Goal: Information Seeking & Learning: Learn about a topic

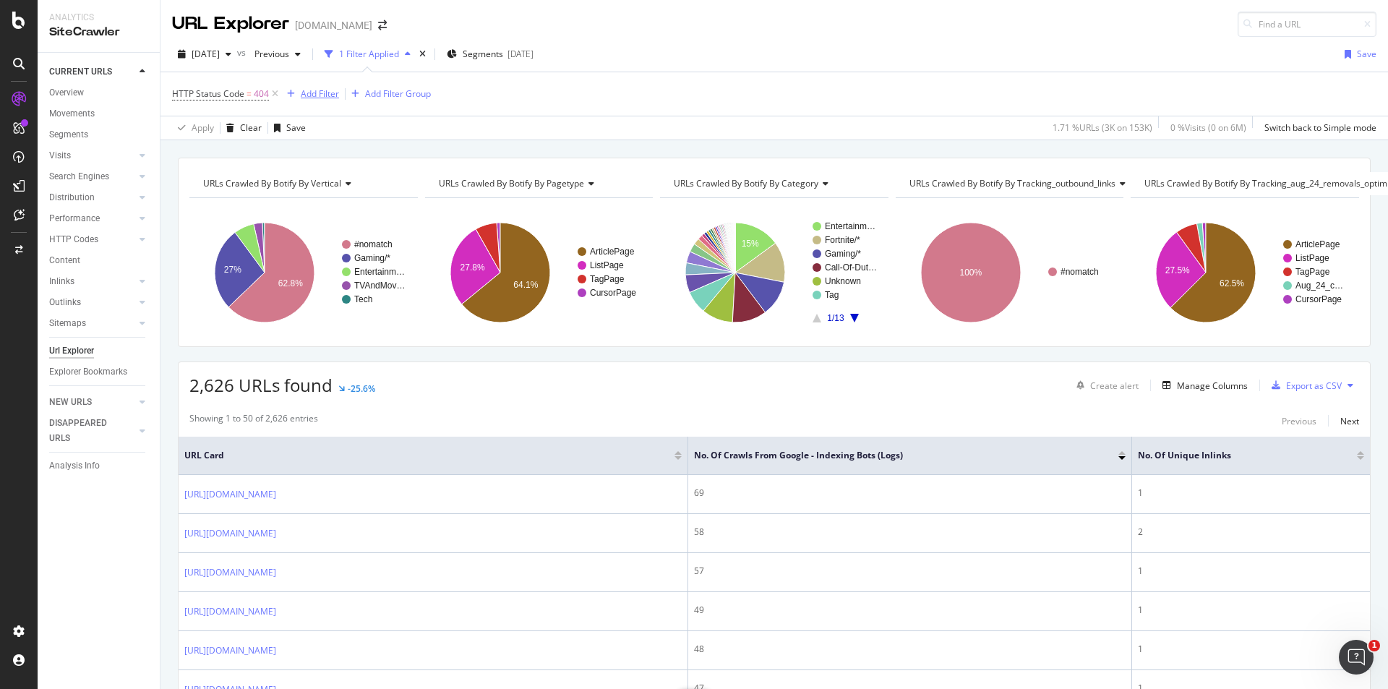
click at [307, 96] on div "Add Filter" at bounding box center [320, 93] width 38 height 12
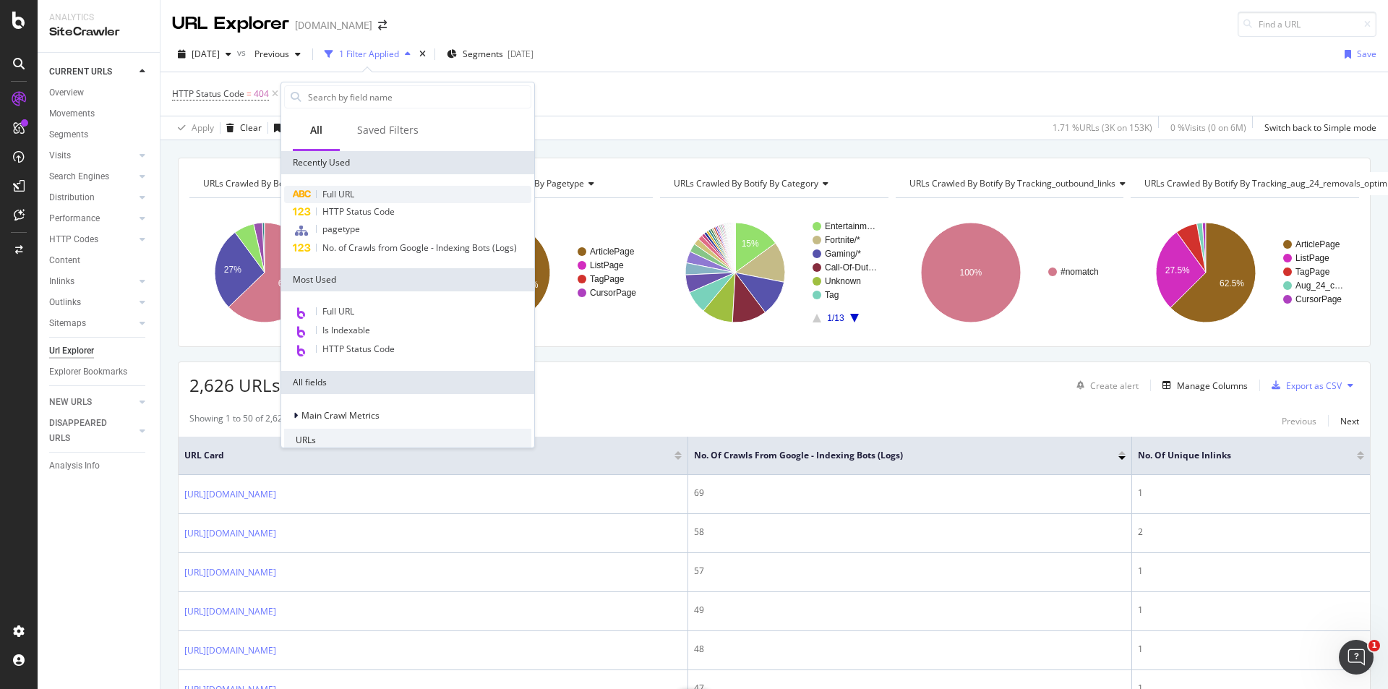
click at [359, 189] on div "Full URL" at bounding box center [407, 194] width 247 height 17
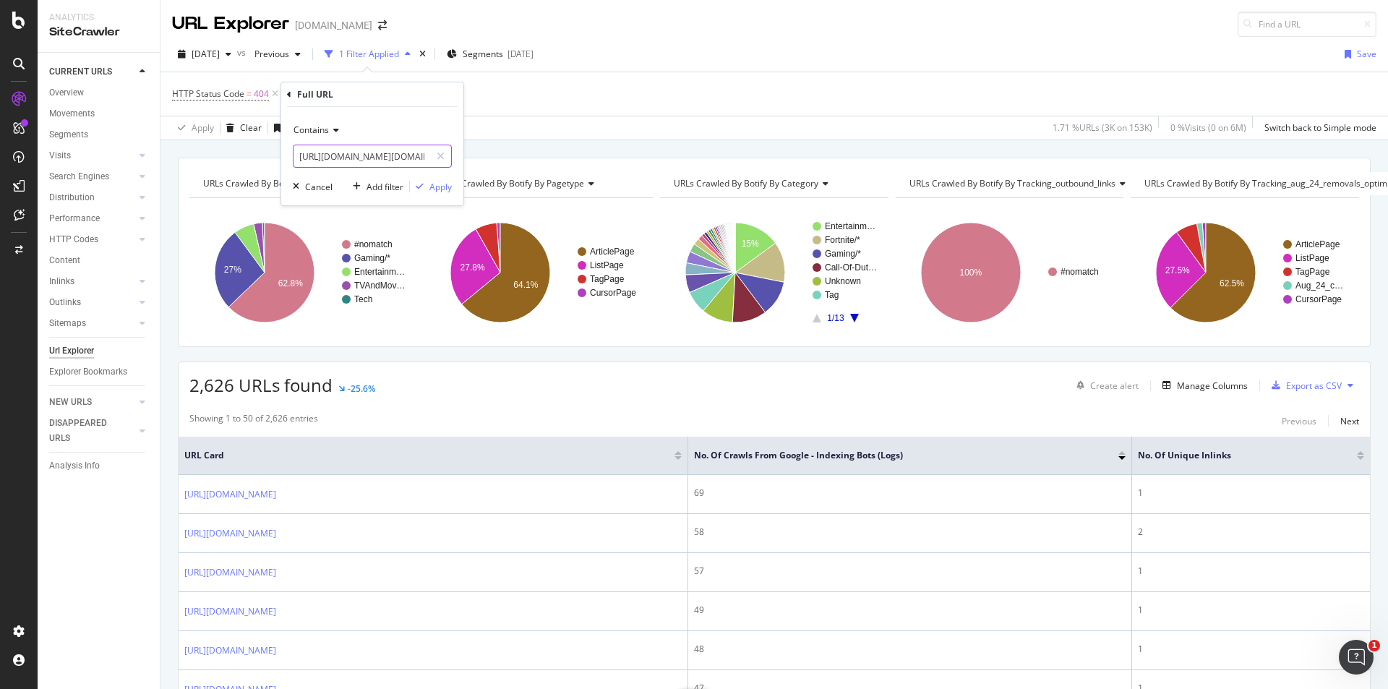
click at [398, 153] on input "[URL][DOMAIN_NAME][DOMAIN_NAME]" at bounding box center [362, 156] width 137 height 23
paste input "infinity-[PERSON_NAME]-studios-evacuated-following-bomb-threat-25267"
type input "[URL][DOMAIN_NAME][PERSON_NAME]"
click at [432, 186] on div "Apply" at bounding box center [440, 187] width 22 height 12
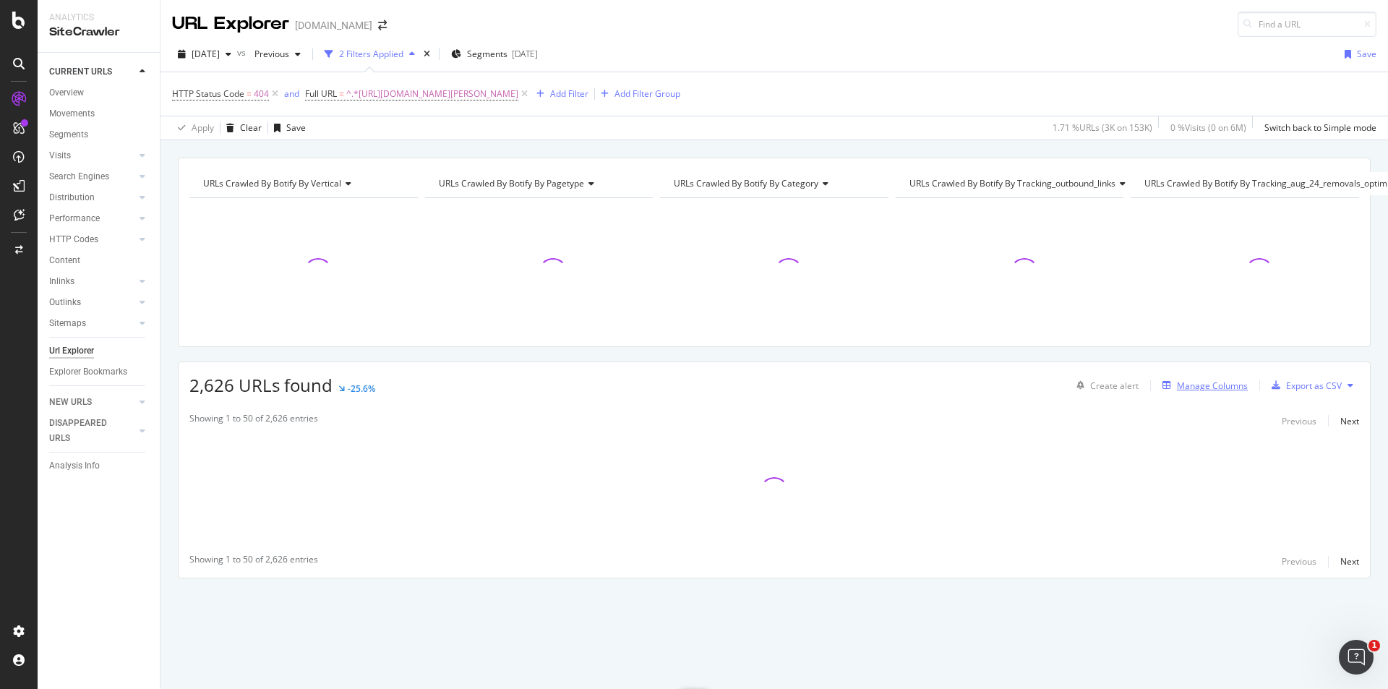
click at [1226, 384] on div "Manage Columns" at bounding box center [1212, 386] width 71 height 12
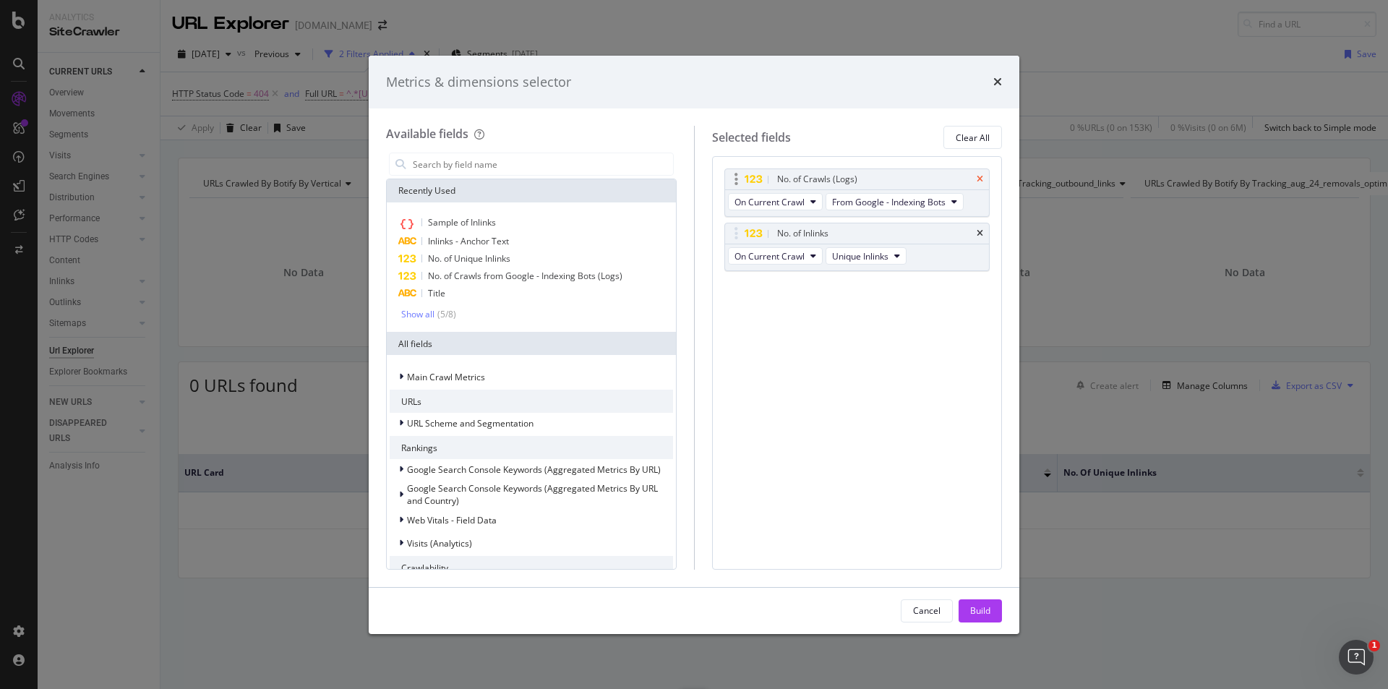
click at [980, 181] on icon "times" at bounding box center [980, 179] width 7 height 9
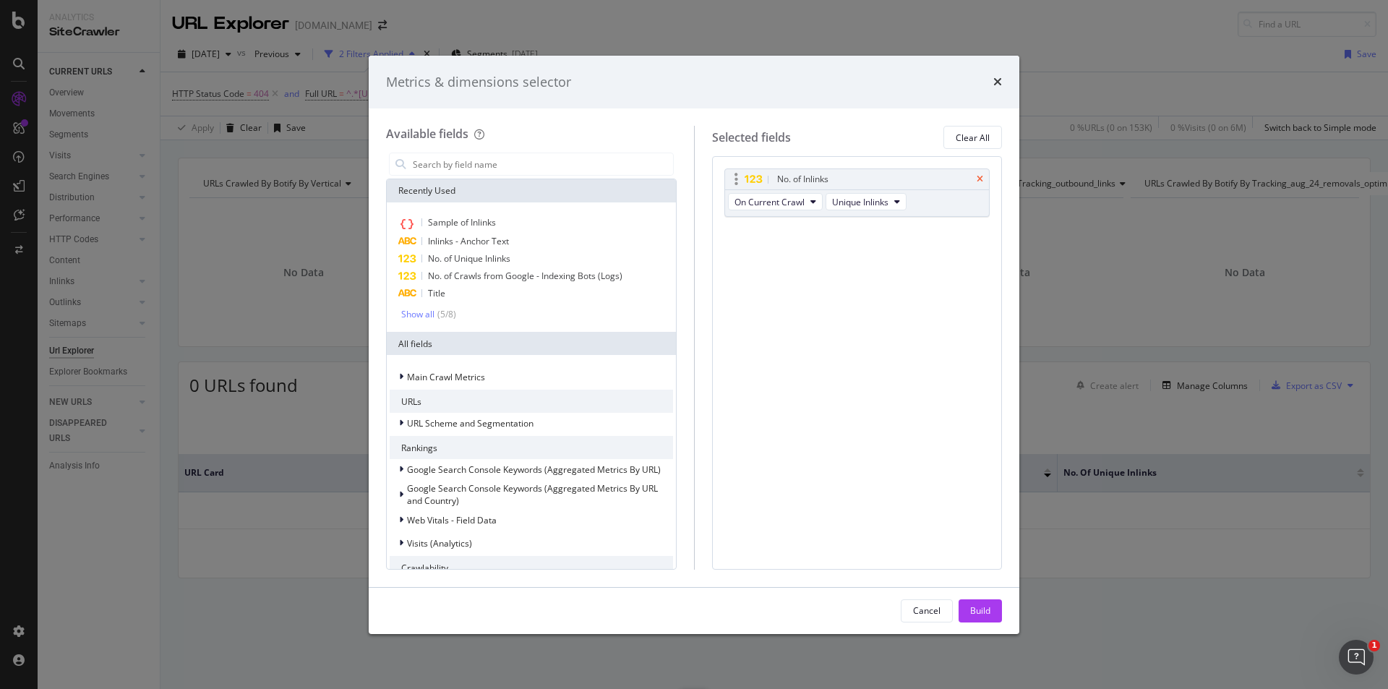
click at [980, 180] on icon "times" at bounding box center [980, 179] width 7 height 9
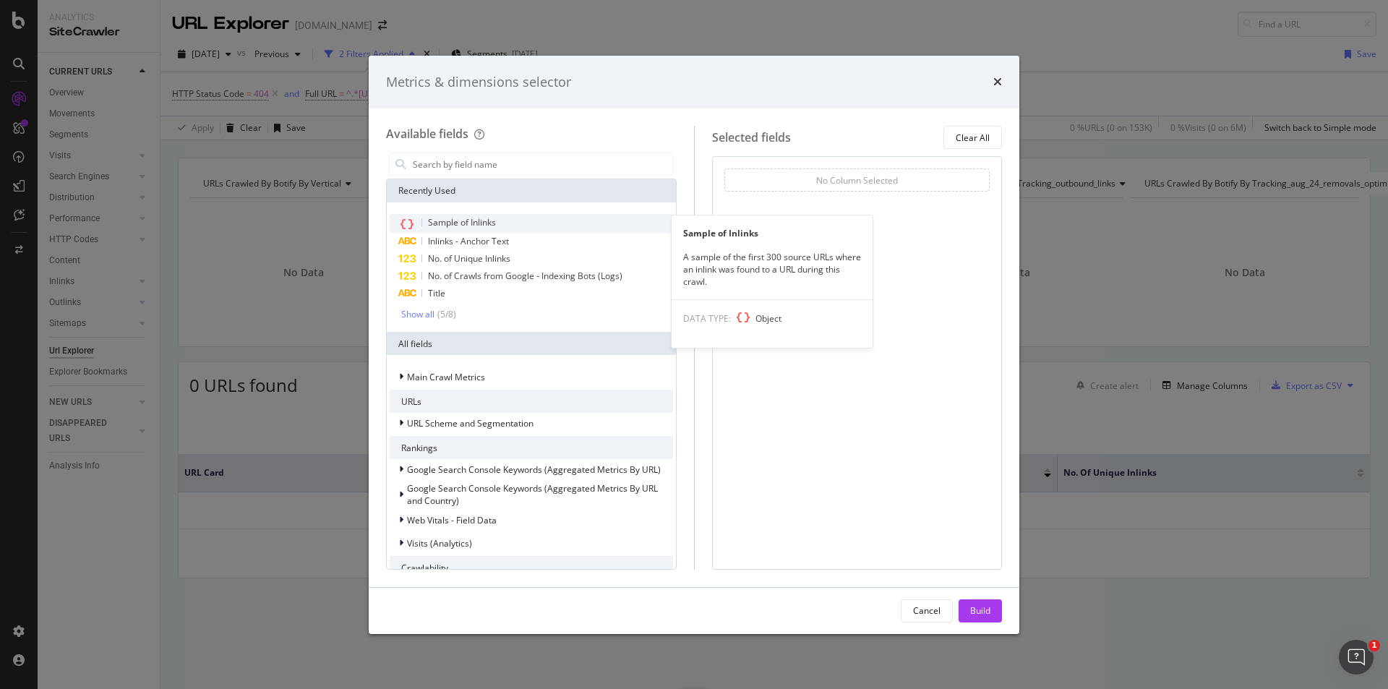
click at [500, 222] on div "Sample of Inlinks" at bounding box center [531, 223] width 283 height 19
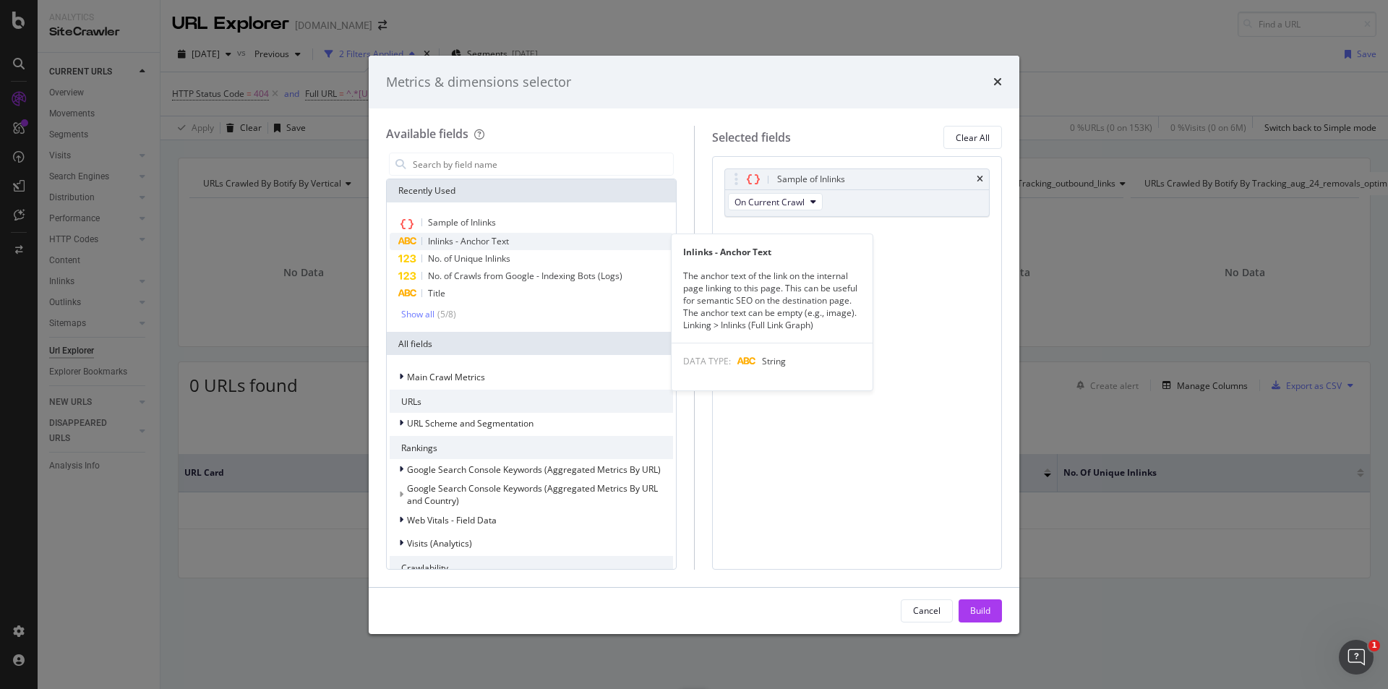
click at [505, 239] on span "Inlinks - Anchor Text" at bounding box center [468, 241] width 81 height 12
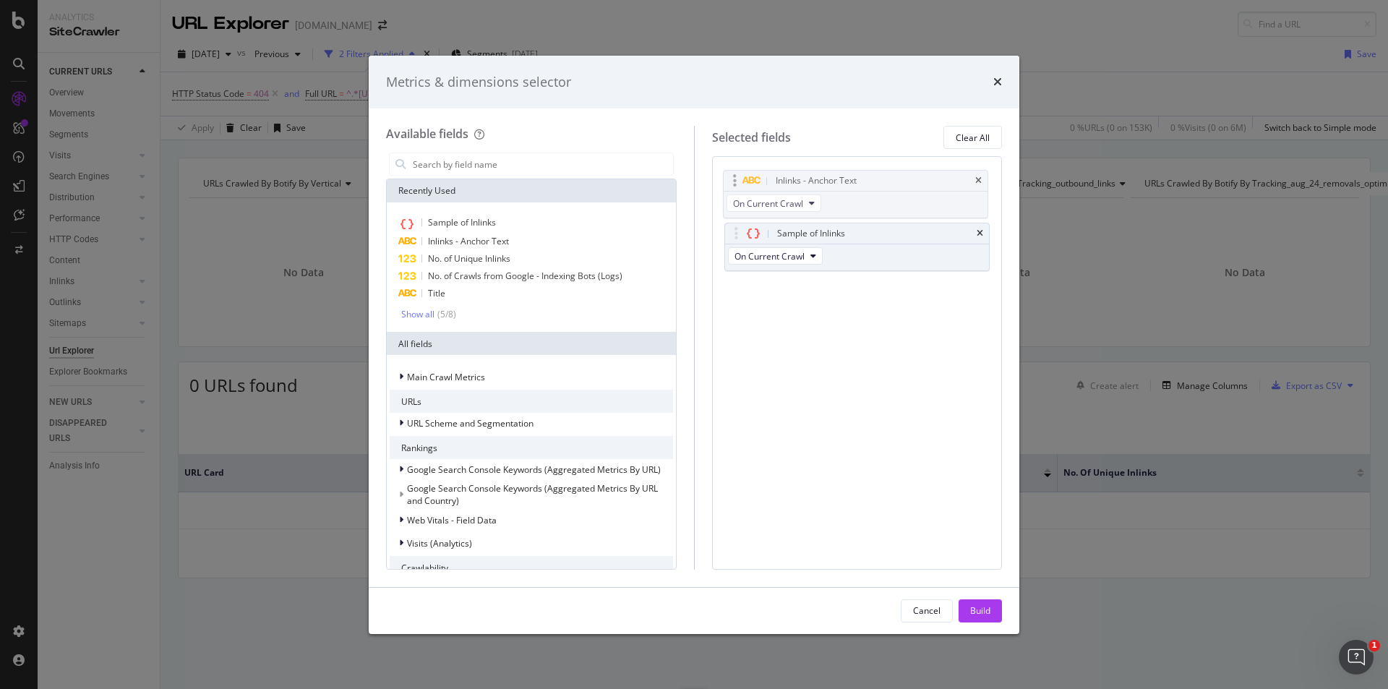
drag, startPoint x: 737, startPoint y: 237, endPoint x: 735, endPoint y: 184, distance: 52.8
click at [735, 184] on body "Analytics SiteCrawler CURRENT URLS Overview Movements Segments Visits Analysis …" at bounding box center [694, 344] width 1388 height 689
click at [985, 609] on div "Build" at bounding box center [980, 610] width 20 height 12
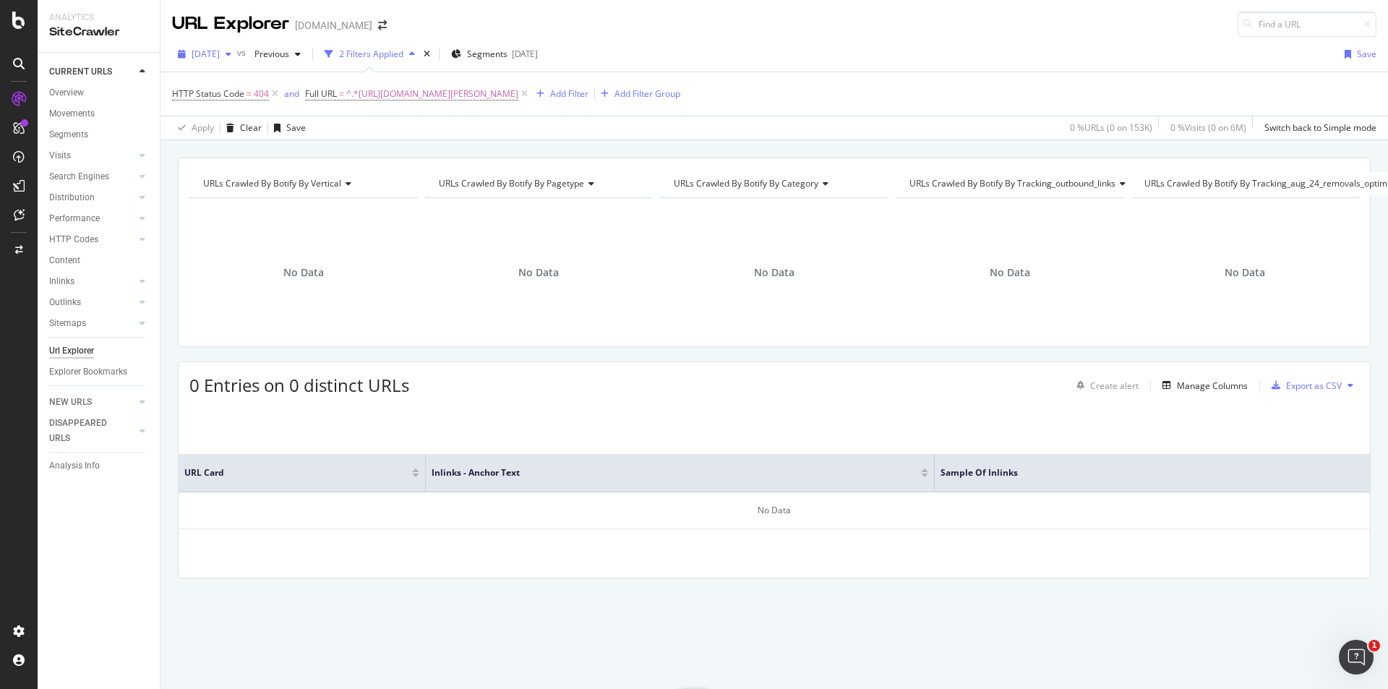
click at [220, 56] on span "[DATE]" at bounding box center [206, 54] width 28 height 12
click at [257, 101] on div "[DATE]" at bounding box center [231, 106] width 77 height 13
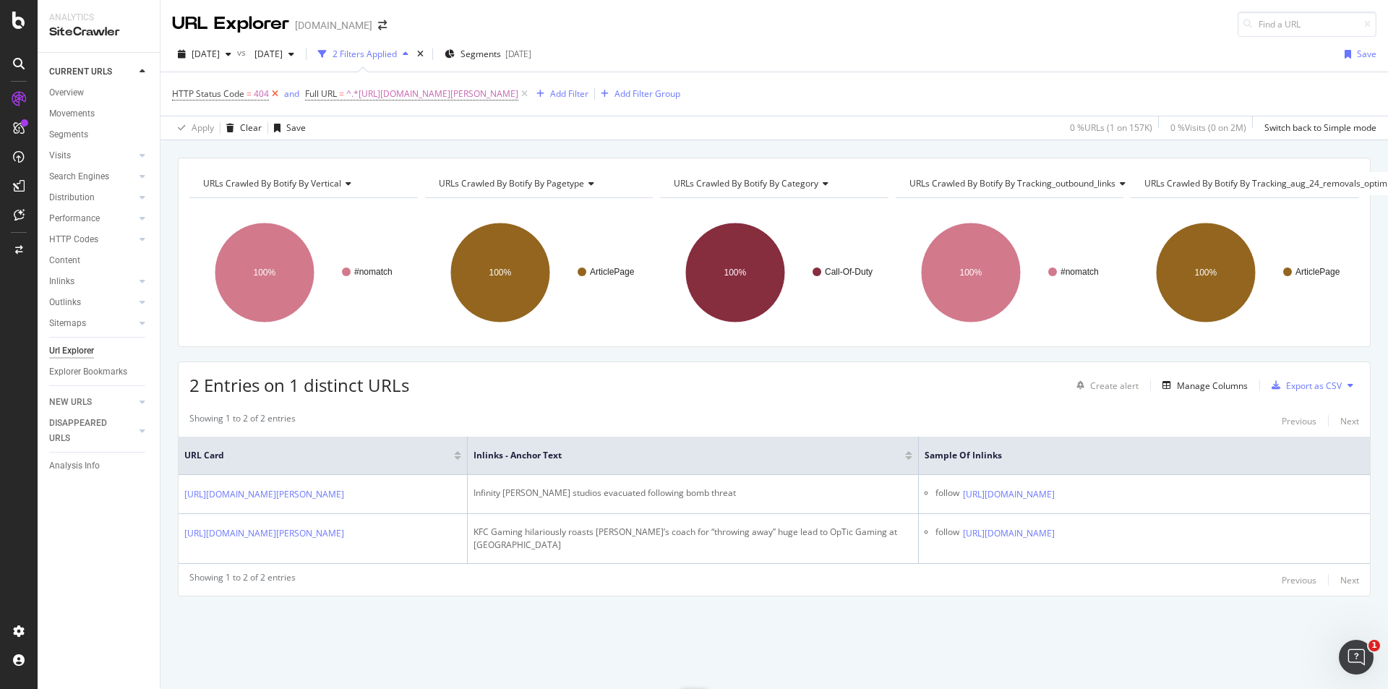
click at [275, 93] on icon at bounding box center [275, 94] width 12 height 14
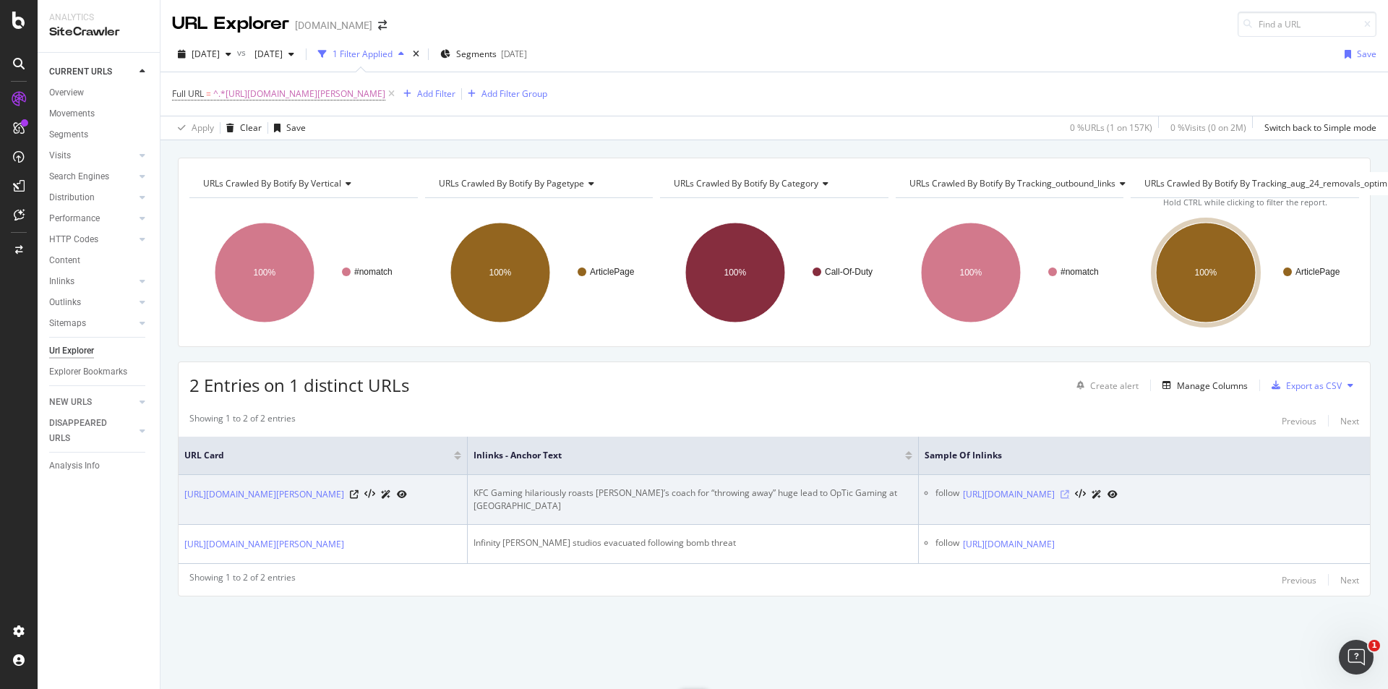
click at [1069, 498] on icon at bounding box center [1065, 494] width 9 height 9
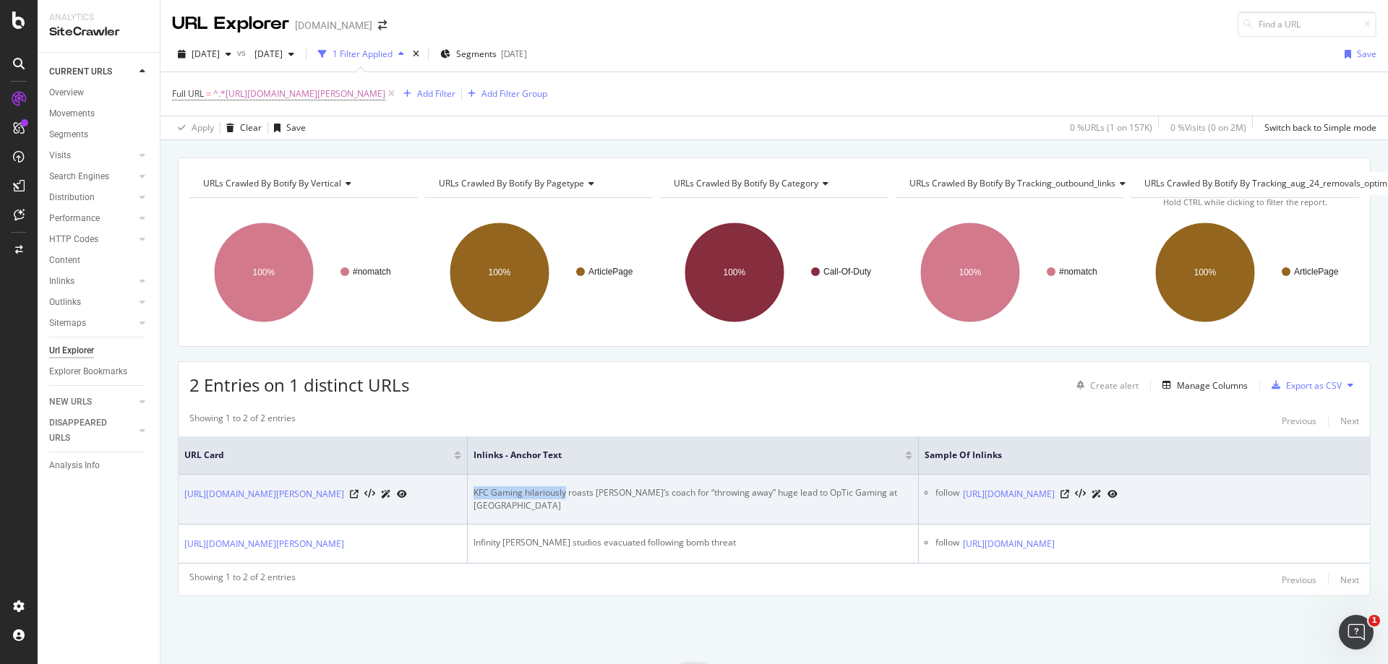
drag, startPoint x: 567, startPoint y: 493, endPoint x: 438, endPoint y: 489, distance: 128.7
click at [438, 489] on tr "[URL][DOMAIN_NAME][PERSON_NAME] KFC Gaming hilariously roasts Splyce’s coach fo…" at bounding box center [775, 500] width 1192 height 50
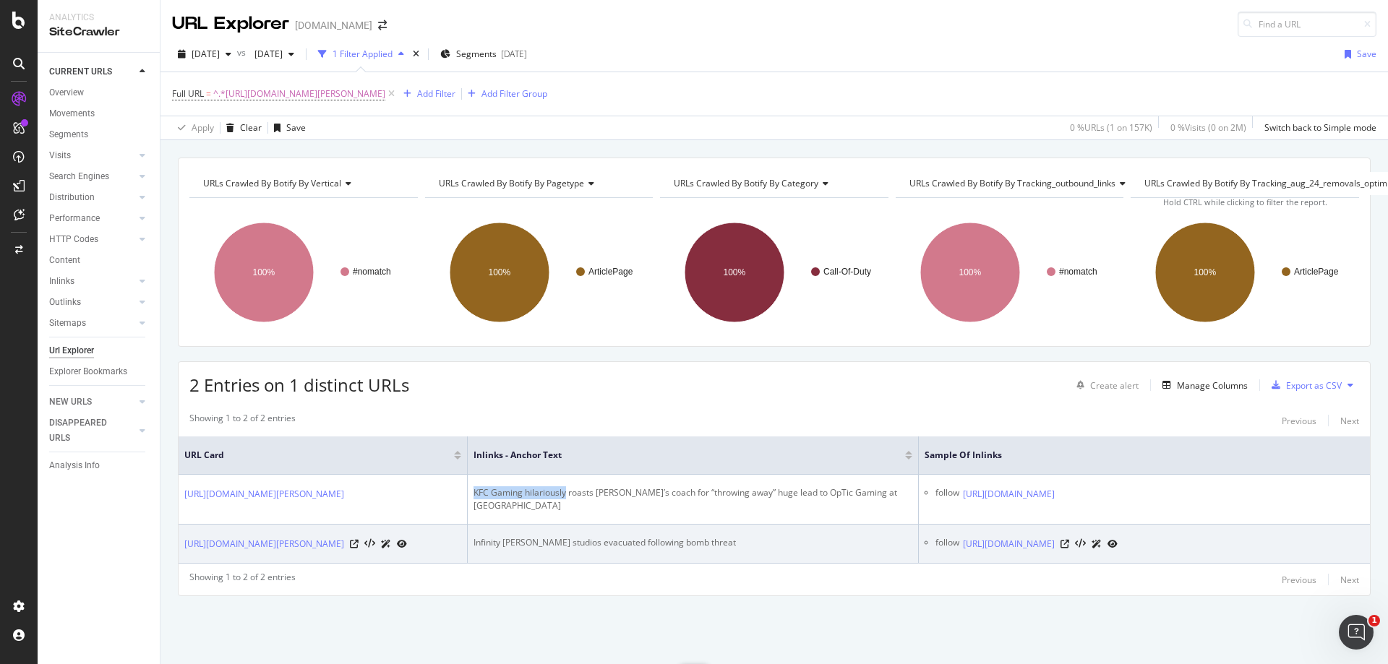
copy div "KFC Gaming hilariously"
click at [476, 549] on div "Infinity [PERSON_NAME] studios evacuated following bomb threat" at bounding box center [693, 542] width 439 height 13
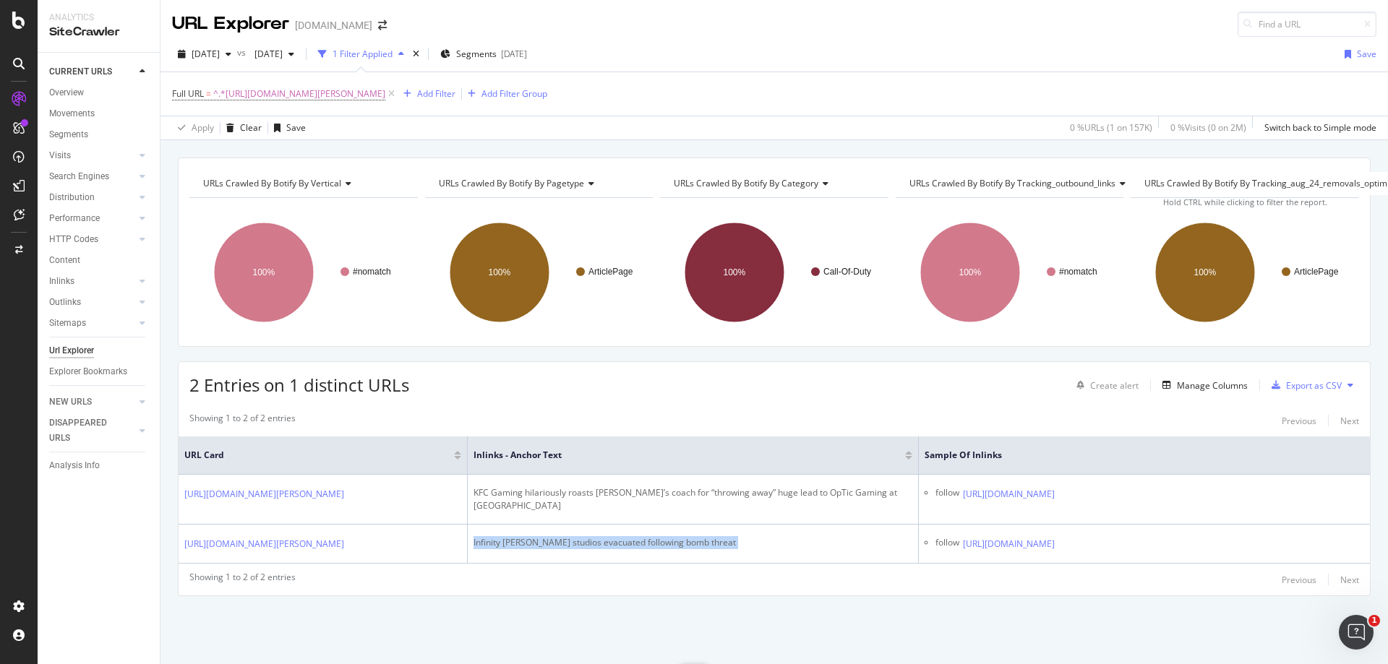
copy div "Infinity [PERSON_NAME] studios evacuated following bomb threat"
click at [385, 95] on span "^.*[URL][DOMAIN_NAME][PERSON_NAME]" at bounding box center [299, 94] width 172 height 20
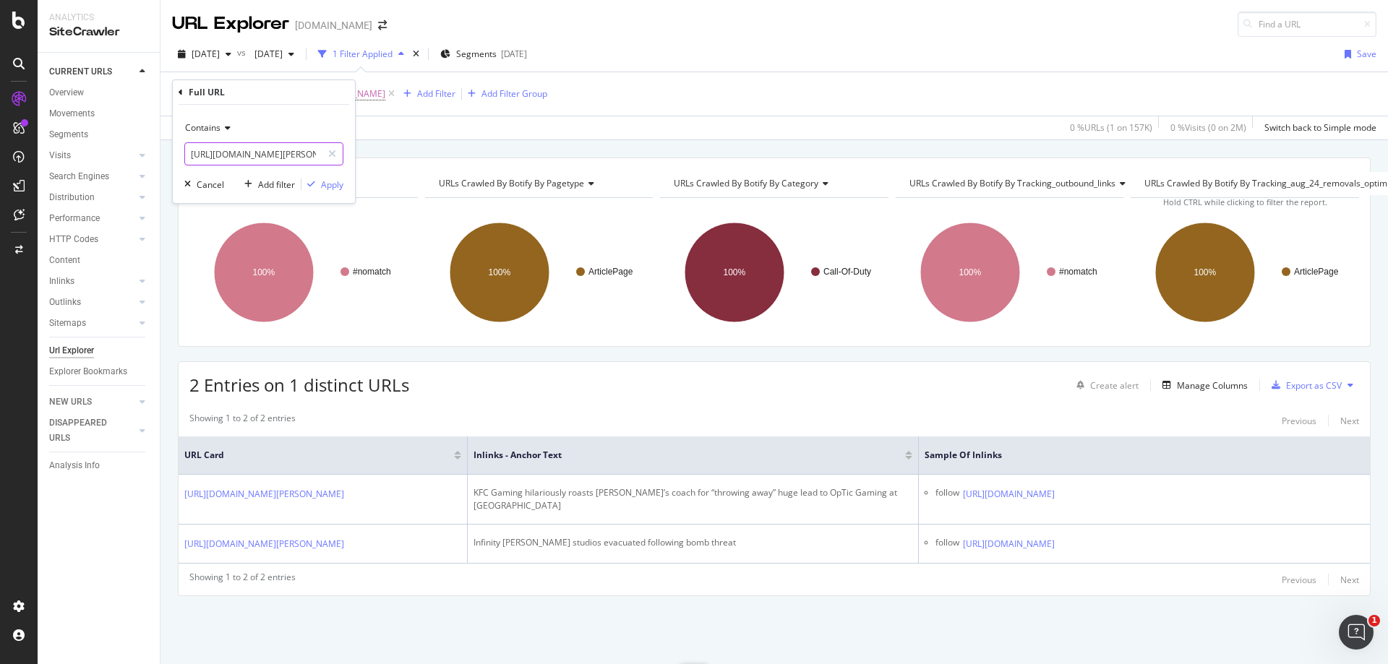
click at [275, 151] on input "[URL][DOMAIN_NAME][PERSON_NAME]" at bounding box center [253, 153] width 137 height 23
paste input "battlefield/battlefield-vs-pc-beta-doesnt-allow-you-to-mention-dlc-in-chat-1574…"
type input "[URL][DOMAIN_NAME]"
click at [346, 187] on div "Contains [URL][DOMAIN_NAME] Cancel Add filter Apply" at bounding box center [264, 154] width 182 height 98
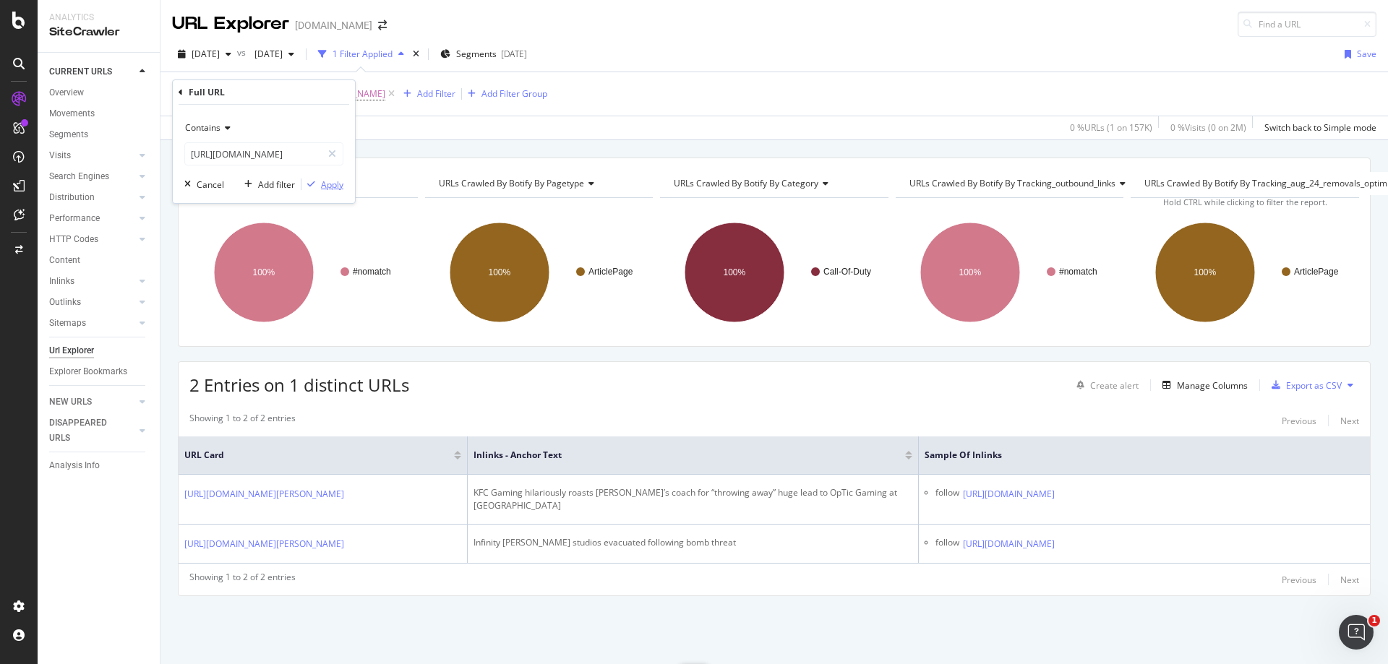
scroll to position [0, 0]
click at [336, 184] on div "Apply" at bounding box center [332, 185] width 22 height 12
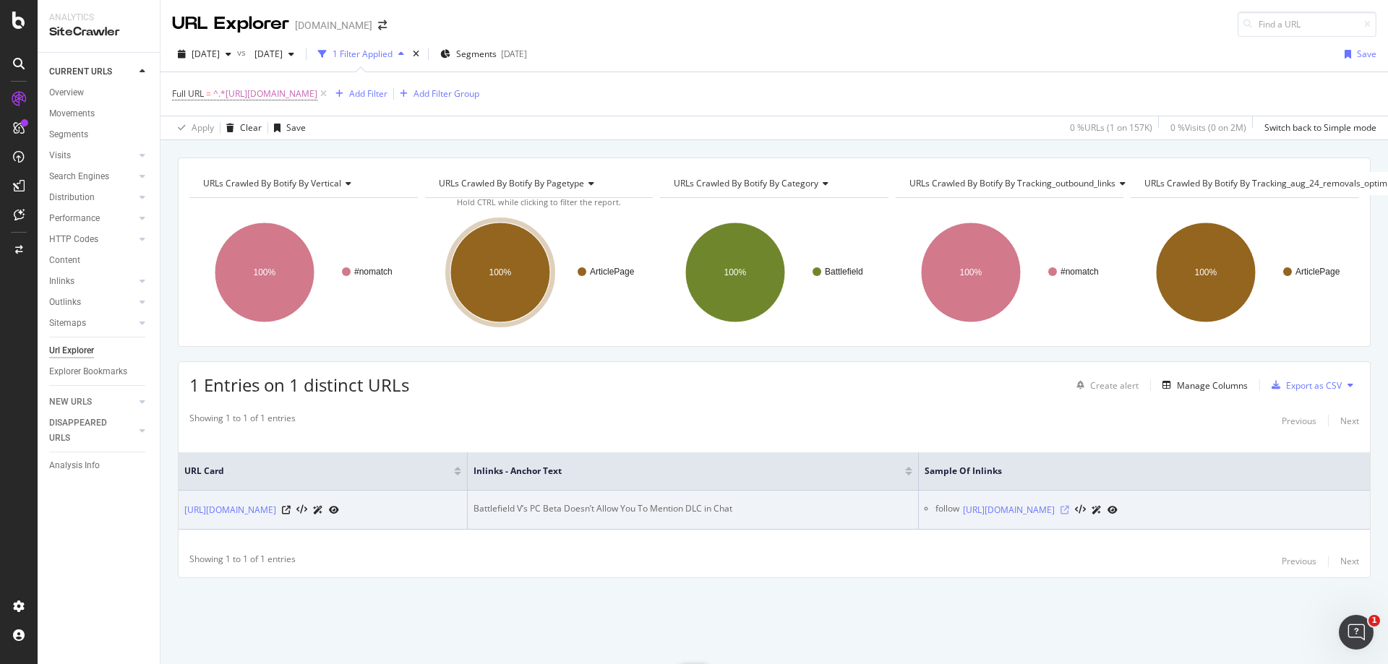
click at [1069, 506] on icon at bounding box center [1065, 510] width 9 height 9
drag, startPoint x: 521, startPoint y: 492, endPoint x: 463, endPoint y: 492, distance: 57.8
click at [463, 492] on tr "[URL][DOMAIN_NAME] Battlefield V’s PC [PERSON_NAME] Doesn’t Allow You To Mentio…" at bounding box center [775, 510] width 1192 height 39
copy div "Battlefield V"
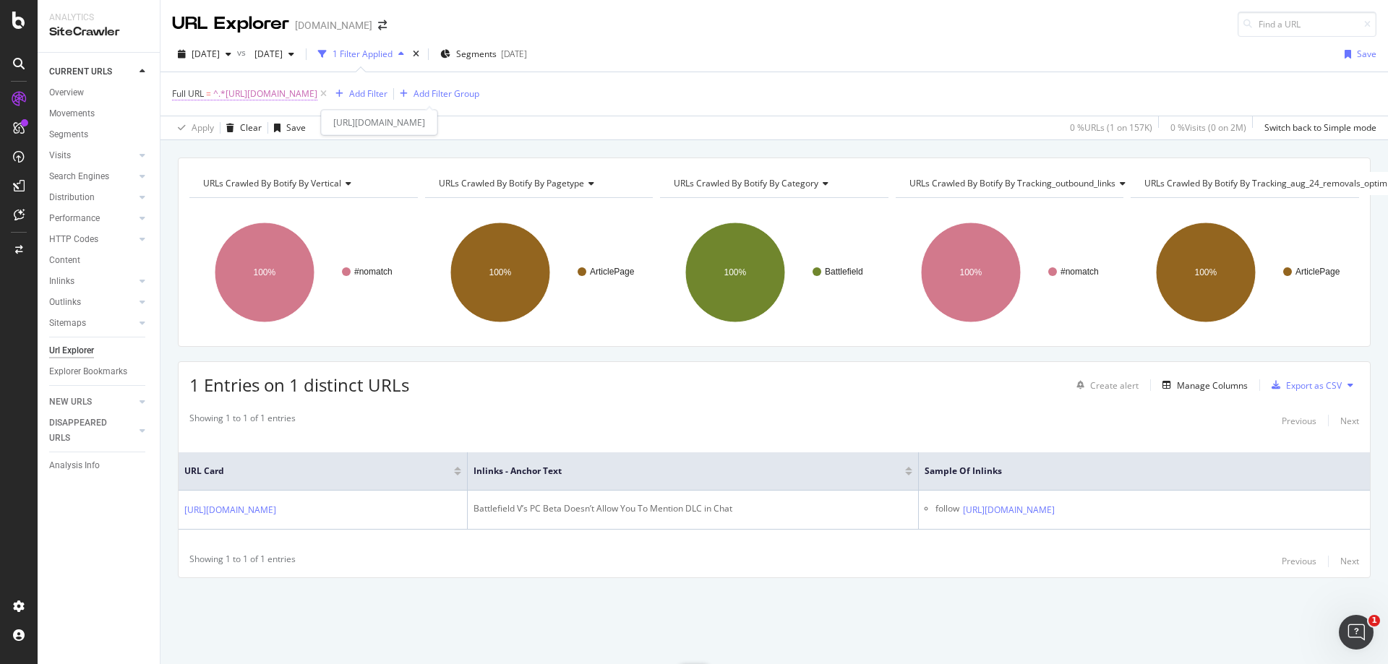
click at [317, 87] on span "^.*[URL][DOMAIN_NAME]" at bounding box center [265, 94] width 104 height 20
click at [265, 158] on input "[URL][DOMAIN_NAME]" at bounding box center [253, 153] width 137 height 23
paste input "call-of-duty/call-of-duty-world-league-championship-2018---teams-rosters-and-gr…"
type input "[URL][DOMAIN_NAME]"
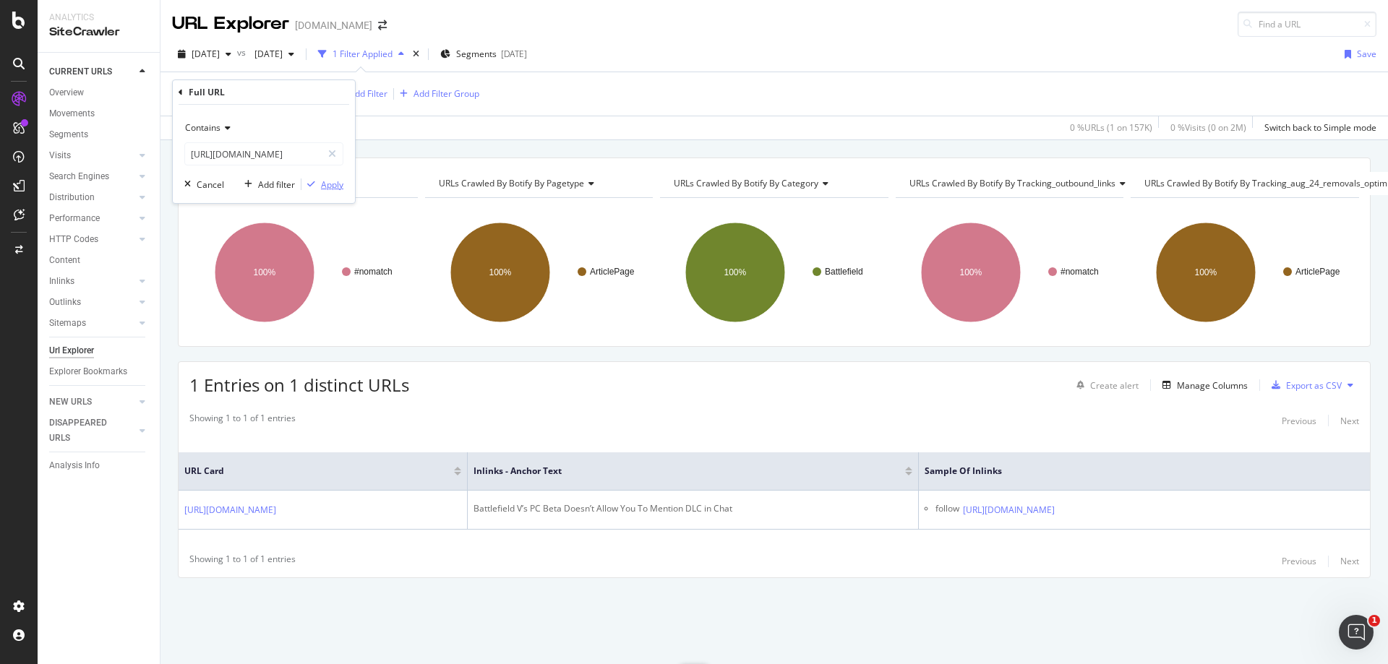
click at [339, 181] on div "Apply" at bounding box center [332, 185] width 22 height 12
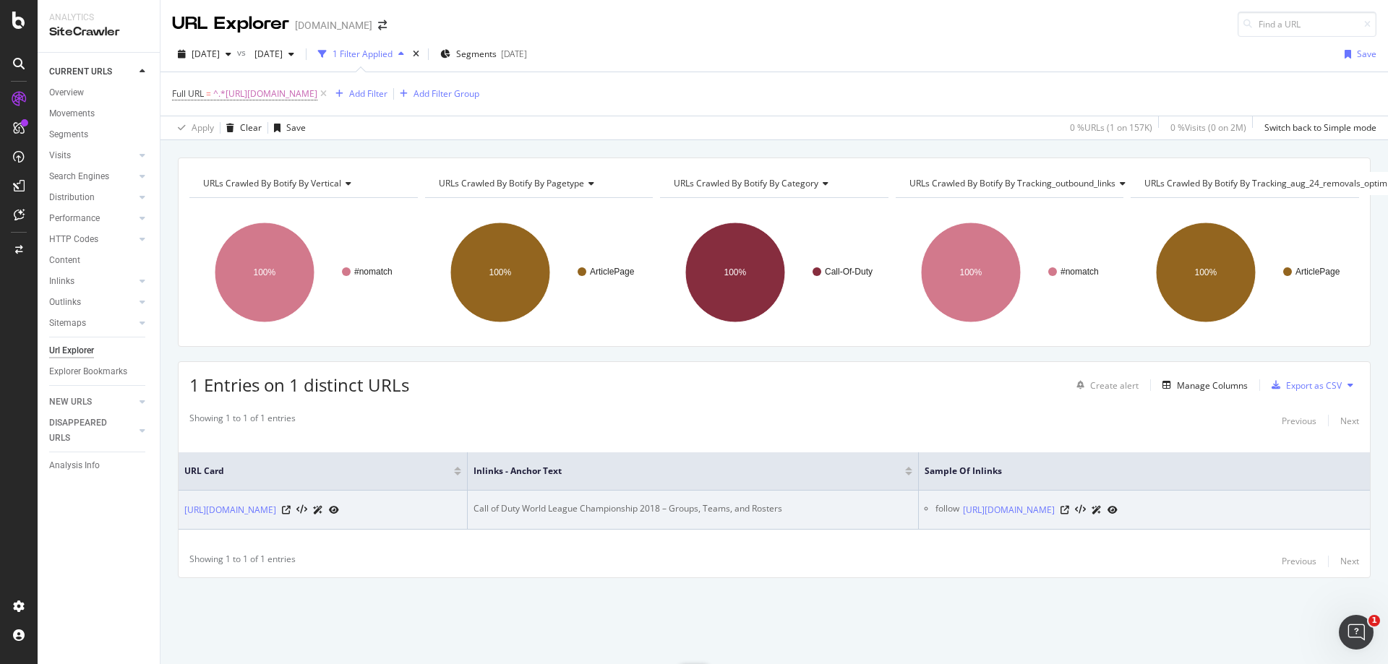
click at [617, 503] on div "Call of Duty World League Championship 2018 – Groups, Teams, and Rosters" at bounding box center [693, 509] width 439 height 13
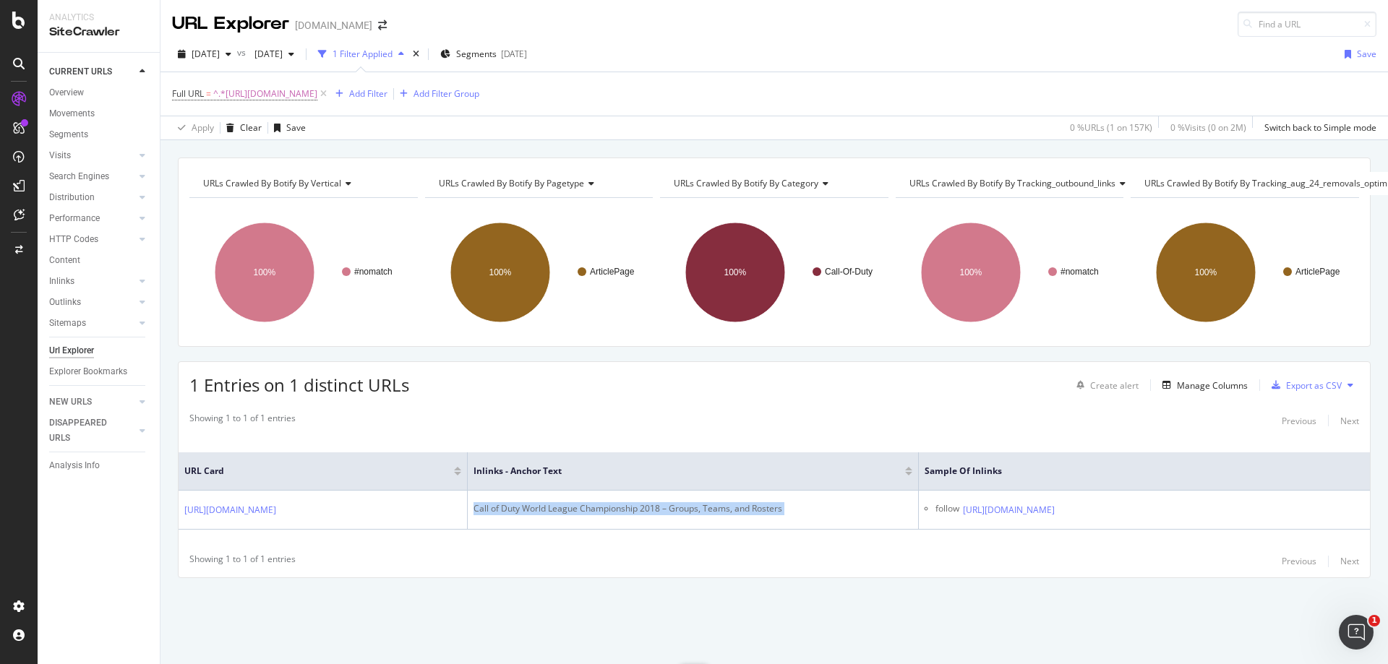
copy div "Call of Duty World League Championship 2018 – Groups, Teams, and Rosters"
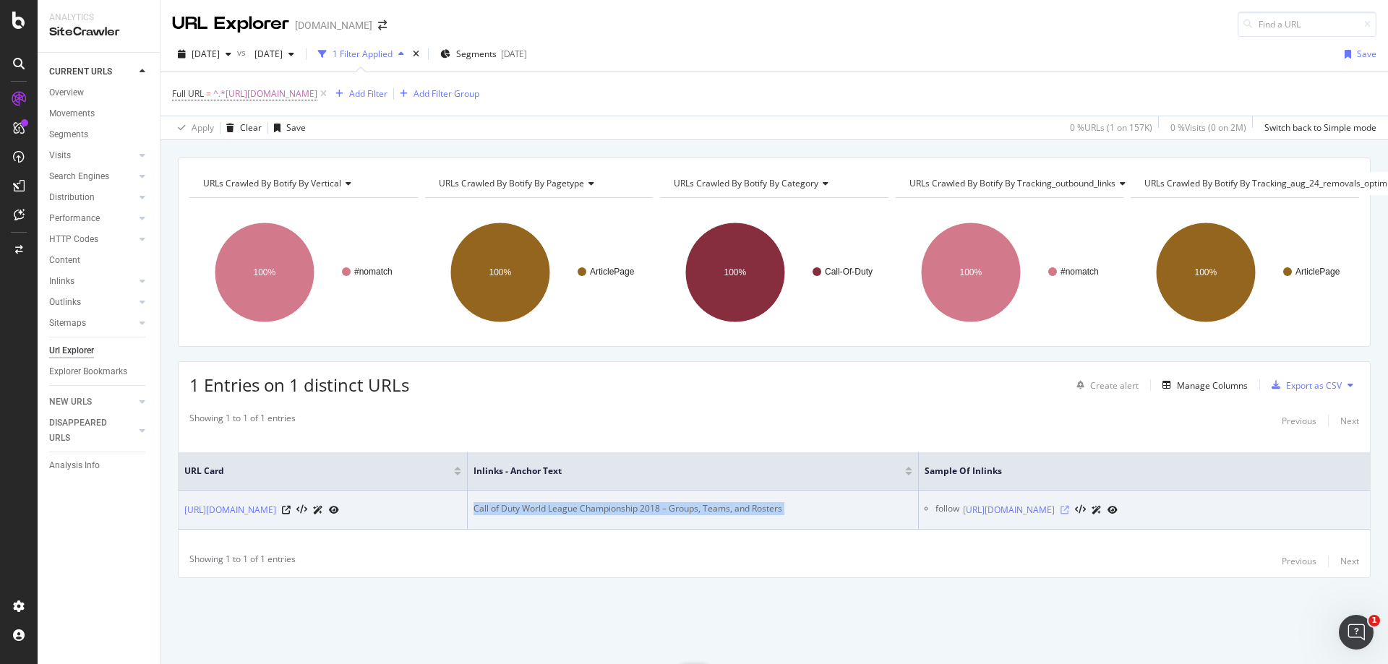
click at [1069, 507] on icon at bounding box center [1065, 510] width 9 height 9
click at [541, 503] on div "Call of Duty World League Championship 2018 – Groups, Teams, and Rosters" at bounding box center [693, 509] width 439 height 13
drag, startPoint x: 638, startPoint y: 494, endPoint x: 440, endPoint y: 497, distance: 198.1
click at [440, 497] on tr "[URL][DOMAIN_NAME] Call of Duty World League Championship 2018 – Groups, Teams,…" at bounding box center [775, 510] width 1192 height 39
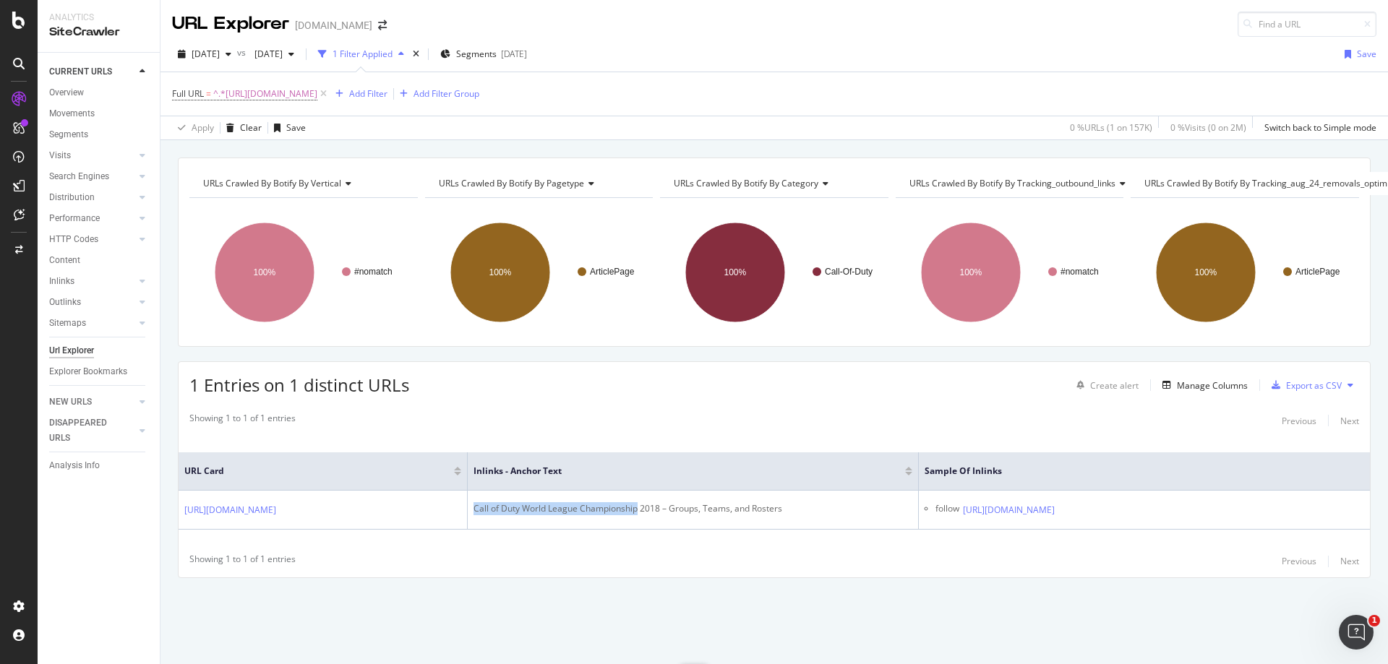
copy div "Call of Duty World League Championship"
click at [317, 97] on span "^.*[URL][DOMAIN_NAME]" at bounding box center [265, 94] width 104 height 20
click at [302, 149] on input "[URL][DOMAIN_NAME]" at bounding box center [253, 153] width 137 height 23
paste input "fortnite/release-date-and-time-announced-for-fortnites-v5-30-update-what-to-exp…"
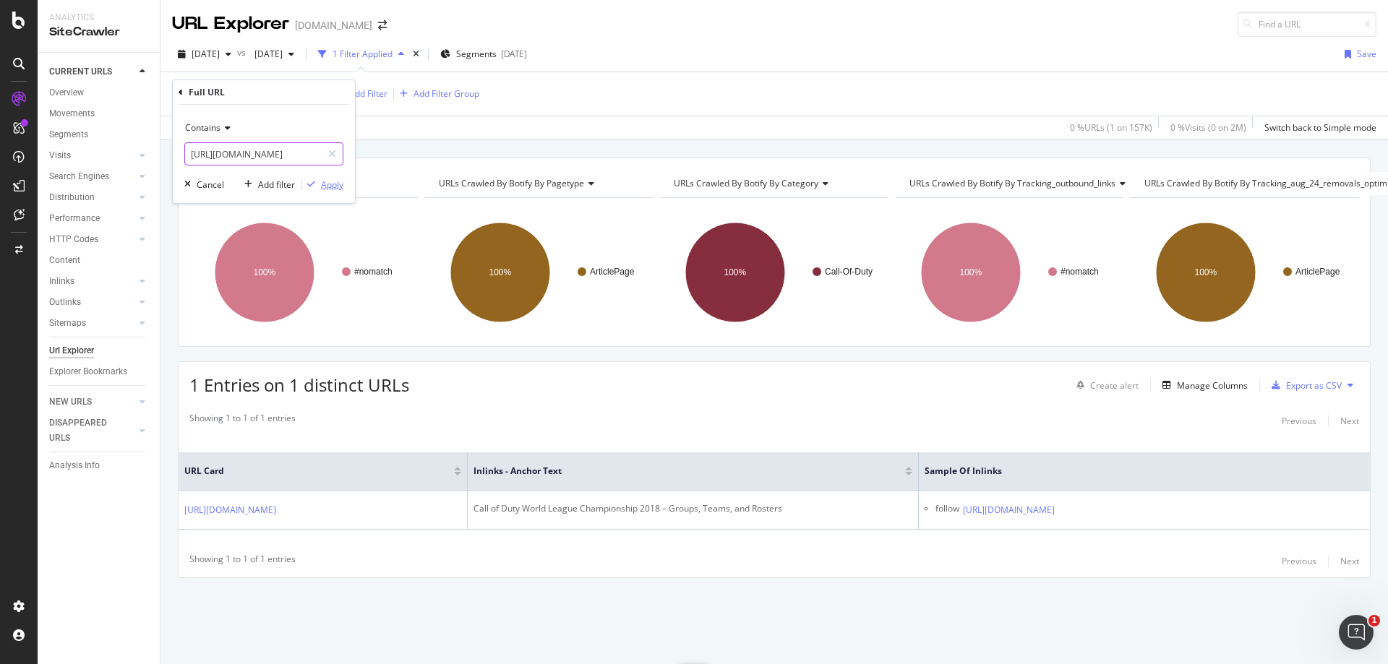
type input "[URL][DOMAIN_NAME]"
click at [329, 189] on div "Apply" at bounding box center [332, 185] width 22 height 12
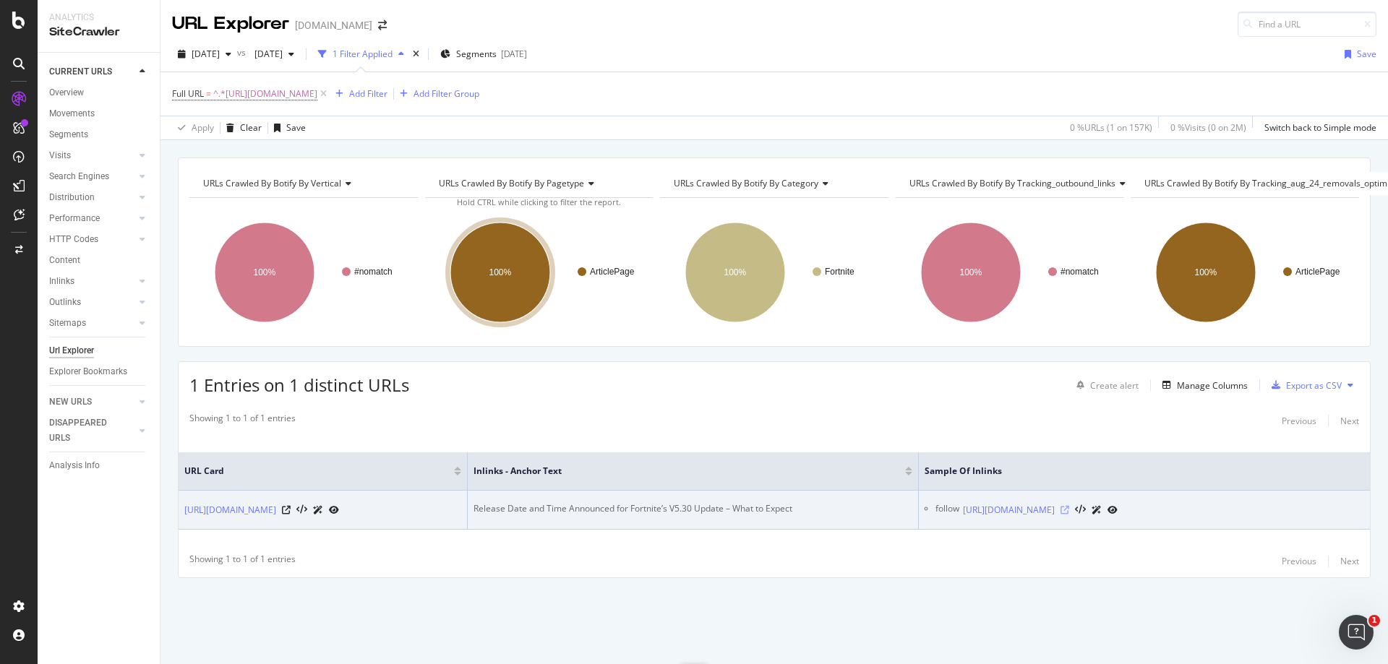
click at [1069, 506] on icon at bounding box center [1065, 510] width 9 height 9
drag, startPoint x: 614, startPoint y: 495, endPoint x: 463, endPoint y: 495, distance: 150.4
click at [463, 495] on tr "[URL][DOMAIN_NAME] Release Date and Time Announced for Fortnite’s V5.30 Update …" at bounding box center [775, 510] width 1192 height 39
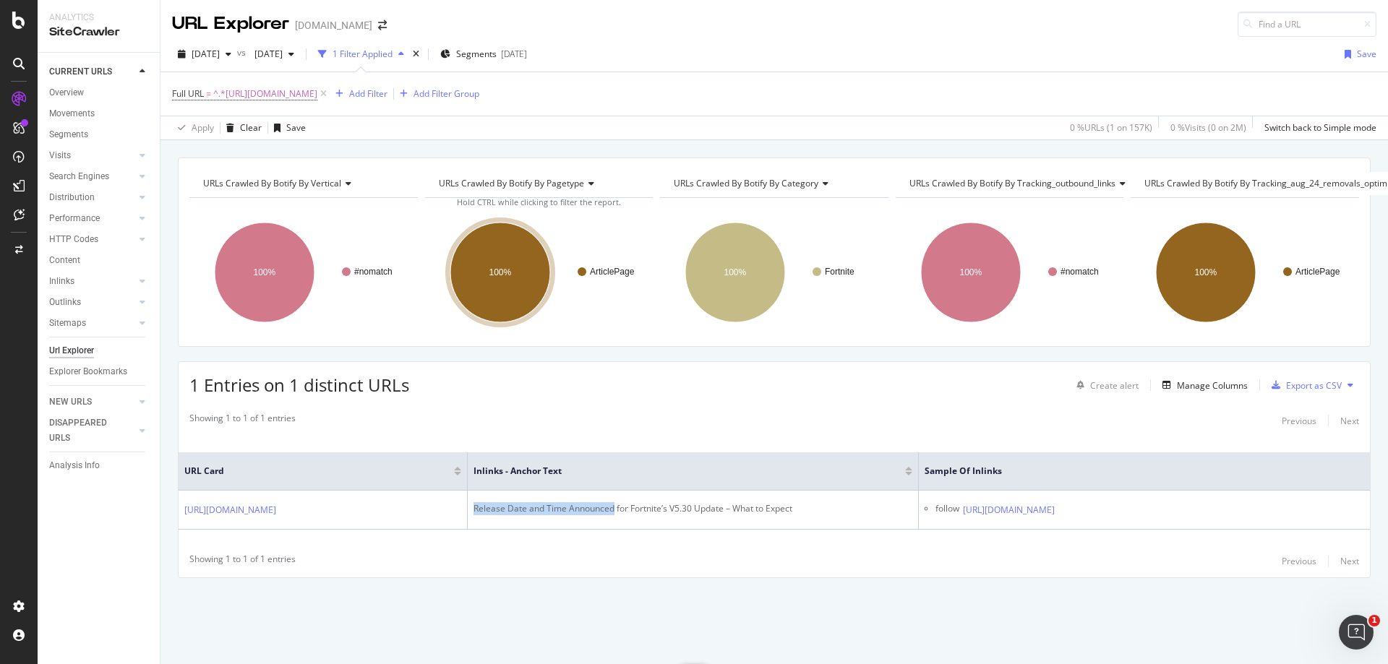
copy div "Release Date and Time Announced"
click at [317, 95] on span "^.*[URL][DOMAIN_NAME]" at bounding box center [265, 94] width 104 height 20
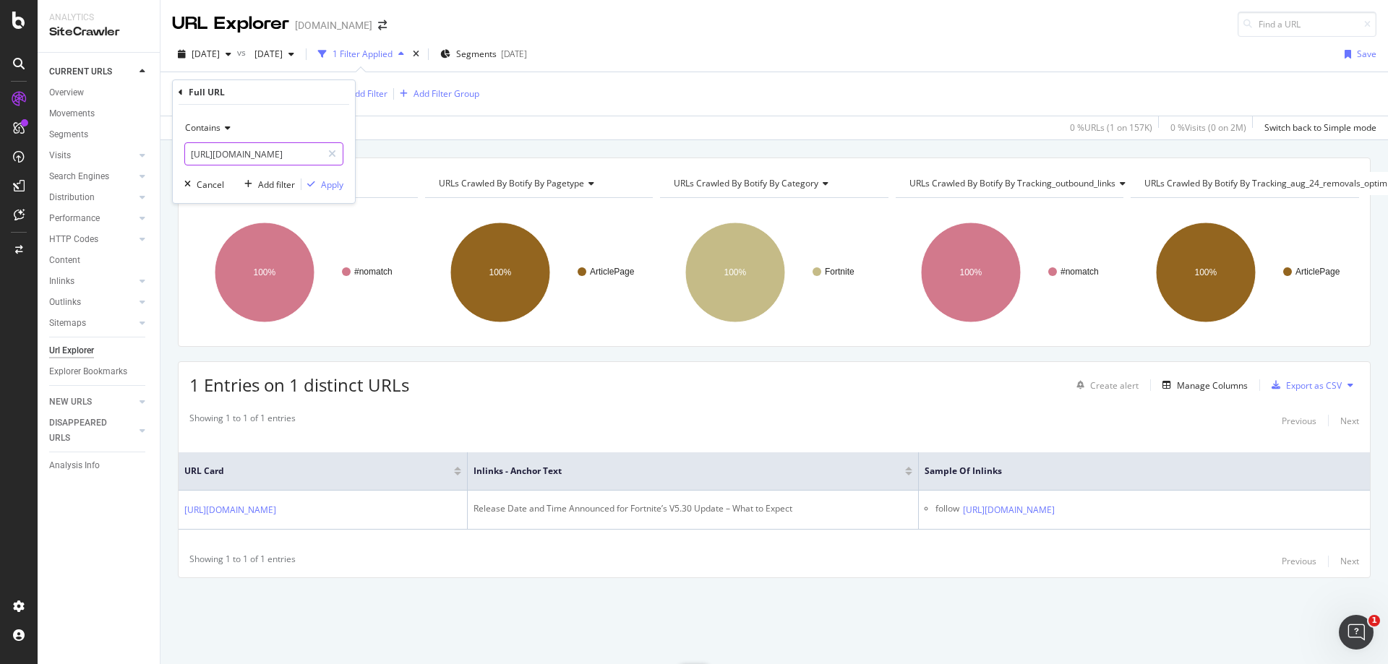
click at [283, 154] on input "[URL][DOMAIN_NAME]" at bounding box center [253, 153] width 137 height 23
paste input "entertainment/twitch-streamer-discovers-origin-gamer-girl-bathwater-1019091"
type input "[URL][DOMAIN_NAME]"
click at [333, 189] on div "Apply" at bounding box center [332, 185] width 22 height 12
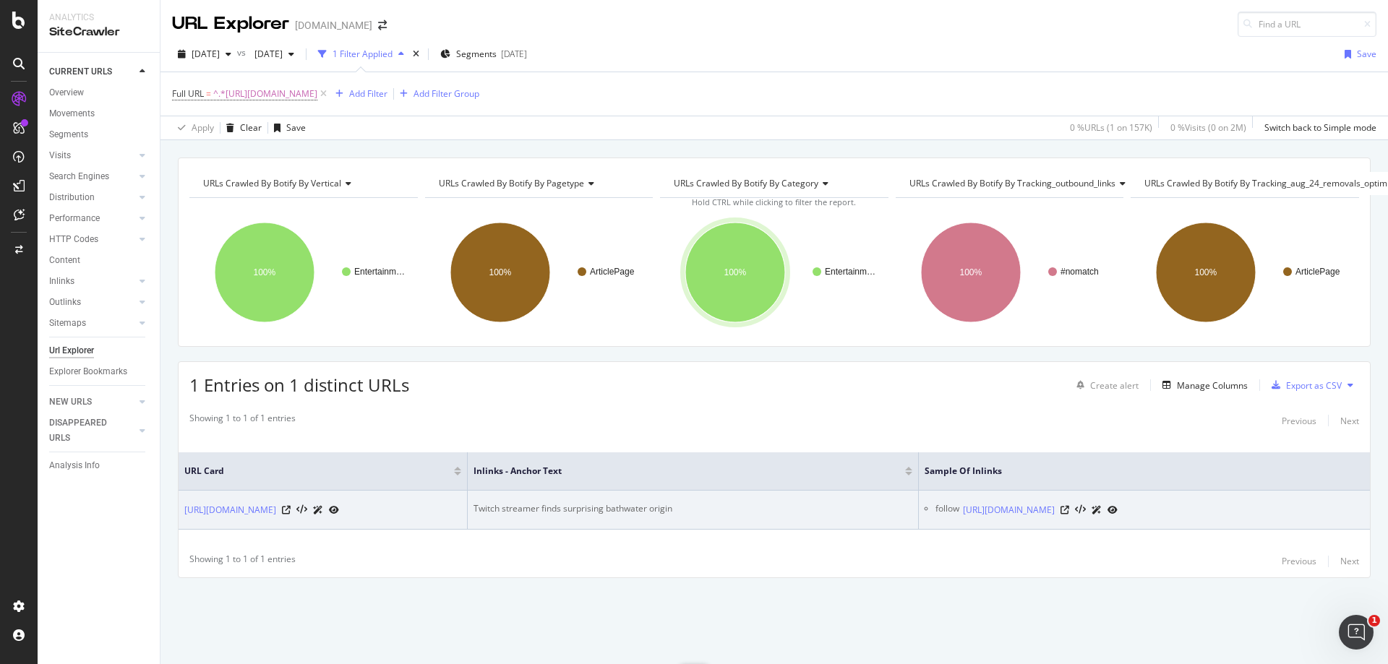
click at [618, 503] on div "Twitch streamer finds surprising bathwater origin" at bounding box center [693, 509] width 439 height 13
copy div "Twitch streamer finds surprising bathwater origin"
click at [1069, 506] on icon at bounding box center [1065, 510] width 9 height 9
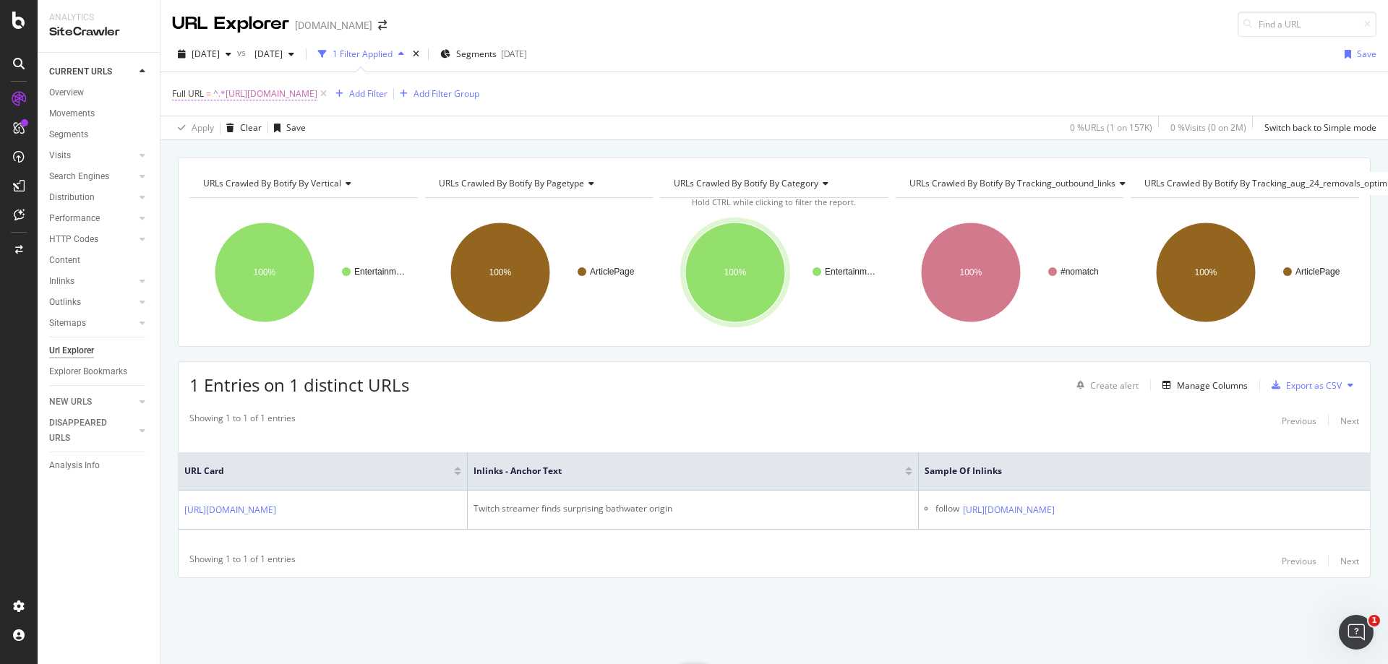
click at [317, 98] on span "^.*[URL][DOMAIN_NAME]" at bounding box center [265, 94] width 104 height 20
click at [289, 153] on input "[URL][DOMAIN_NAME]" at bounding box center [253, 153] width 137 height 23
paste input "fortnite/fortnite-summer-skirmish-champion-morgausses-shocked-reaction-and-emot…"
type input "[URL][DOMAIN_NAME]"
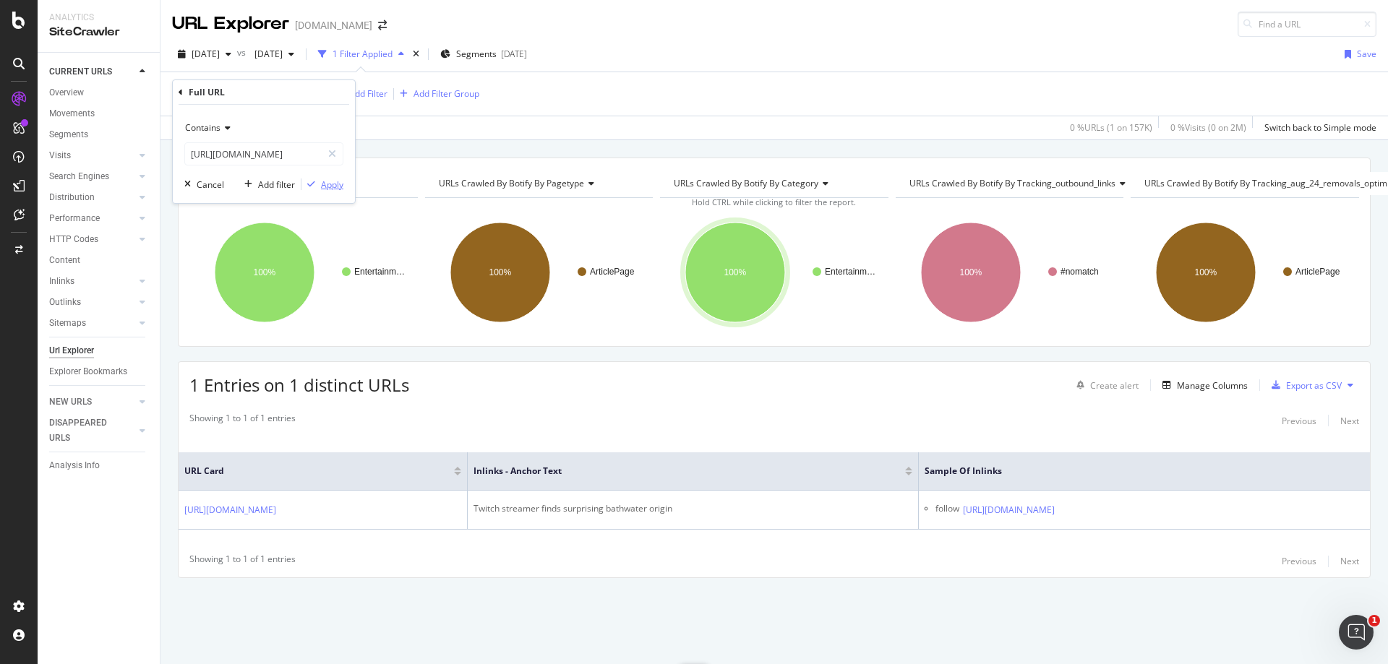
click at [339, 186] on div "Apply" at bounding box center [332, 185] width 22 height 12
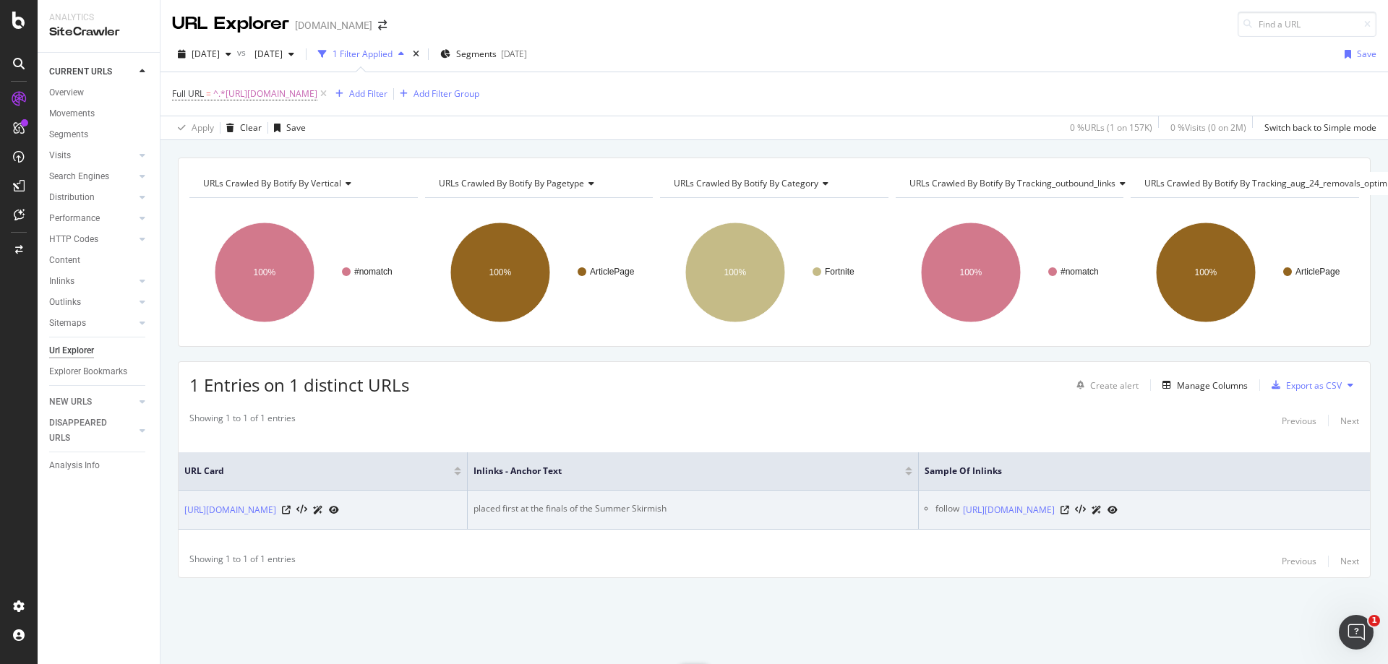
click at [558, 503] on div "placed first at the finals of the Summer Skirmish" at bounding box center [693, 509] width 439 height 13
drag, startPoint x: 558, startPoint y: 490, endPoint x: 549, endPoint y: 497, distance: 10.8
click at [549, 503] on div "placed first at the finals of the Summer Skirmish" at bounding box center [693, 509] width 439 height 13
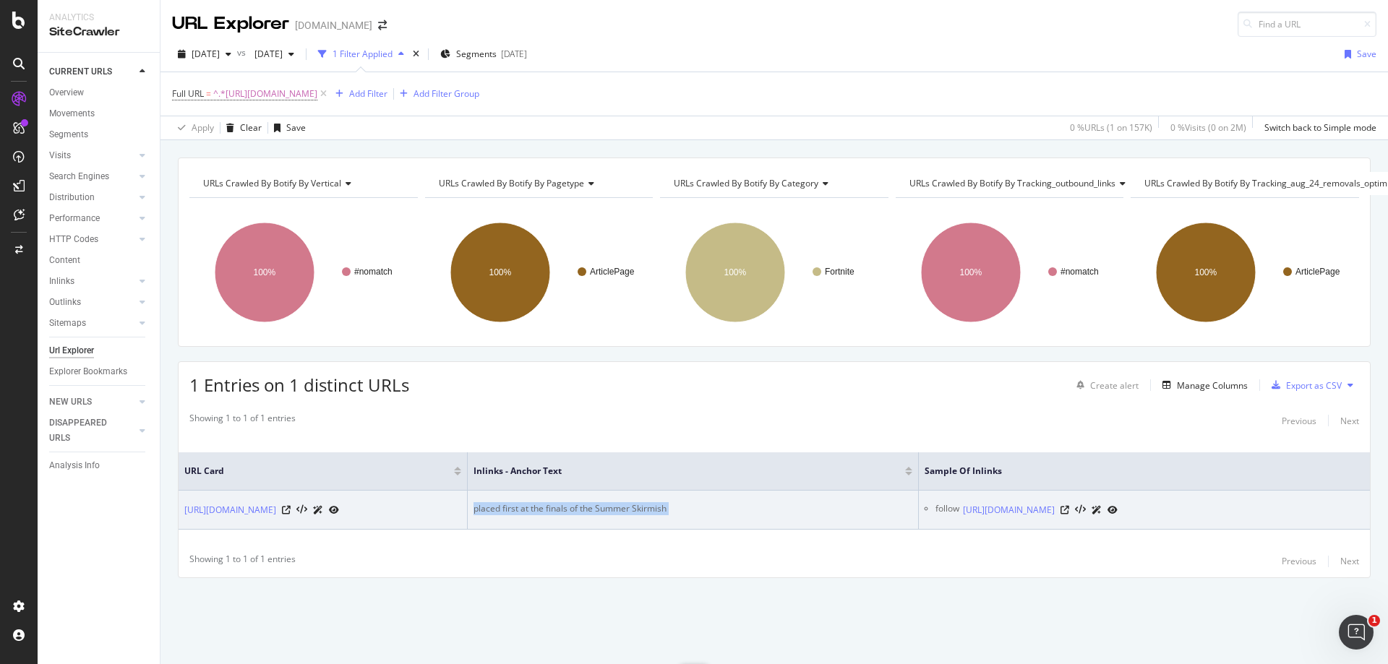
click at [549, 503] on div "placed first at the finals of the Summer Skirmish" at bounding box center [693, 509] width 439 height 13
click at [1069, 506] on icon at bounding box center [1065, 510] width 9 height 9
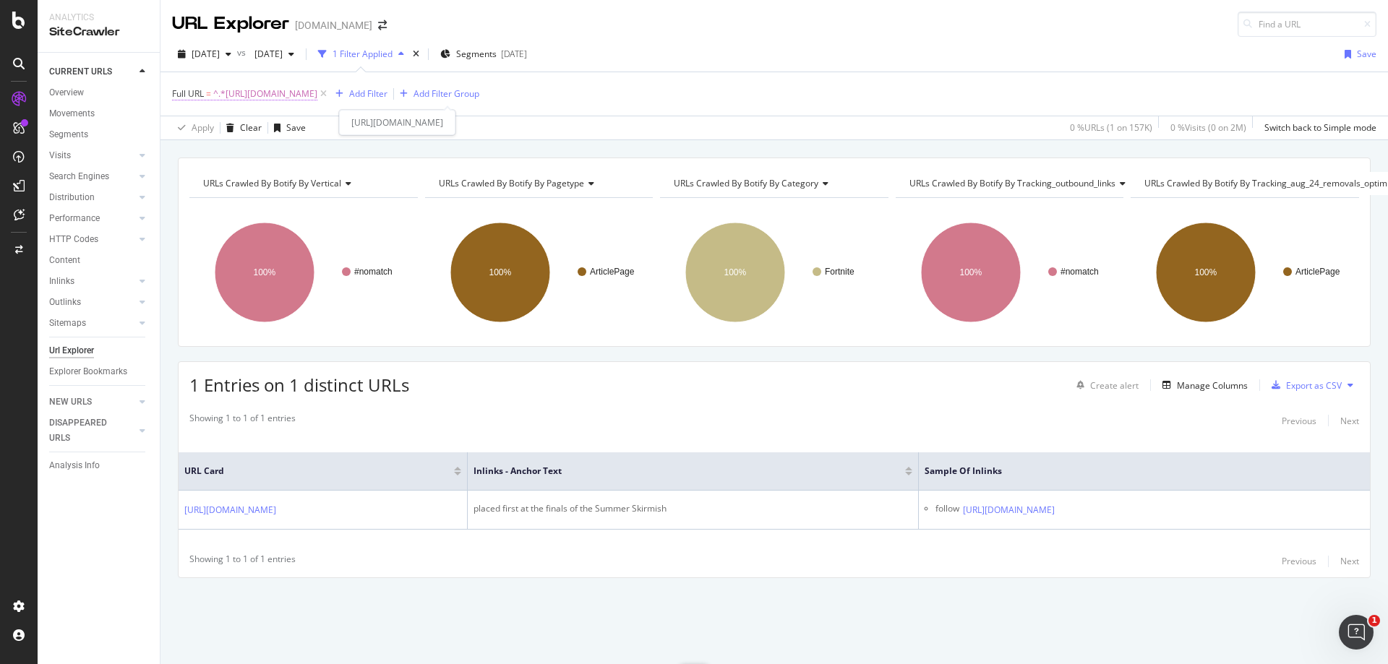
click at [317, 89] on span "^.*[URL][DOMAIN_NAME]" at bounding box center [265, 94] width 104 height 20
click at [282, 156] on input "[URL][DOMAIN_NAME]" at bounding box center [253, 153] width 137 height 23
paste input "call-of-duty/treyarch-designer-shows-off-amazing-new-specialists-skins-for-sera…"
type input "[URL][DOMAIN_NAME]"
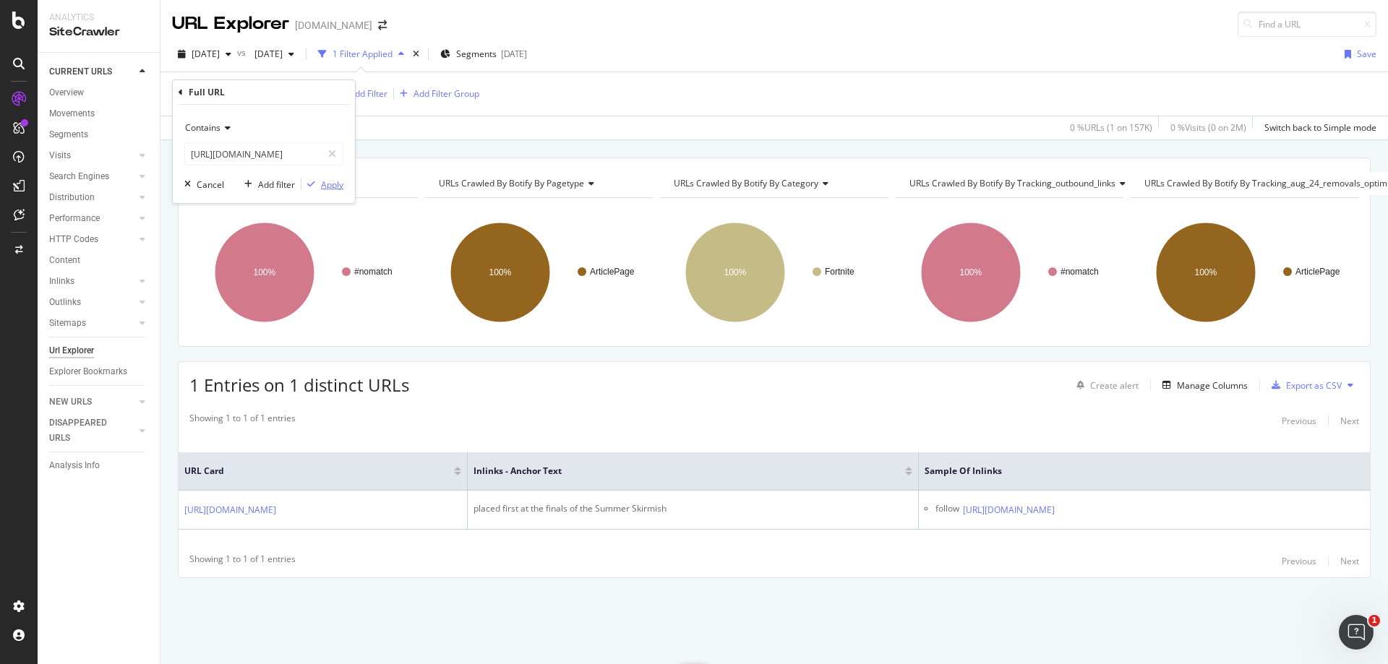
click at [330, 181] on div "Apply" at bounding box center [332, 185] width 22 height 12
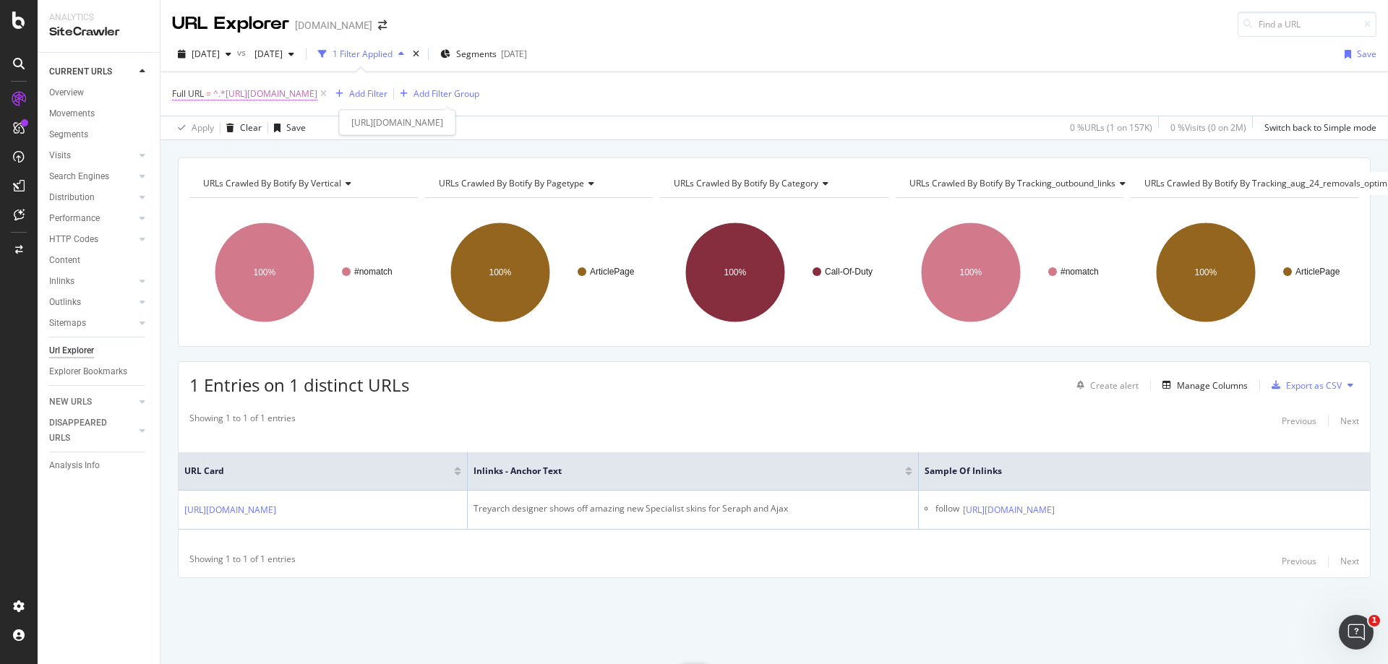
click at [317, 85] on span "^.*[URL][DOMAIN_NAME]" at bounding box center [265, 94] width 104 height 20
click at [304, 150] on input "[URL][DOMAIN_NAME]" at bounding box center [253, 153] width 137 height 23
paste input "entertainment/[PERSON_NAME]-challenges-[PERSON_NAME]-to-a-hilarious-dare-262441"
type input "[URL][DOMAIN_NAME][PERSON_NAME][PERSON_NAME]"
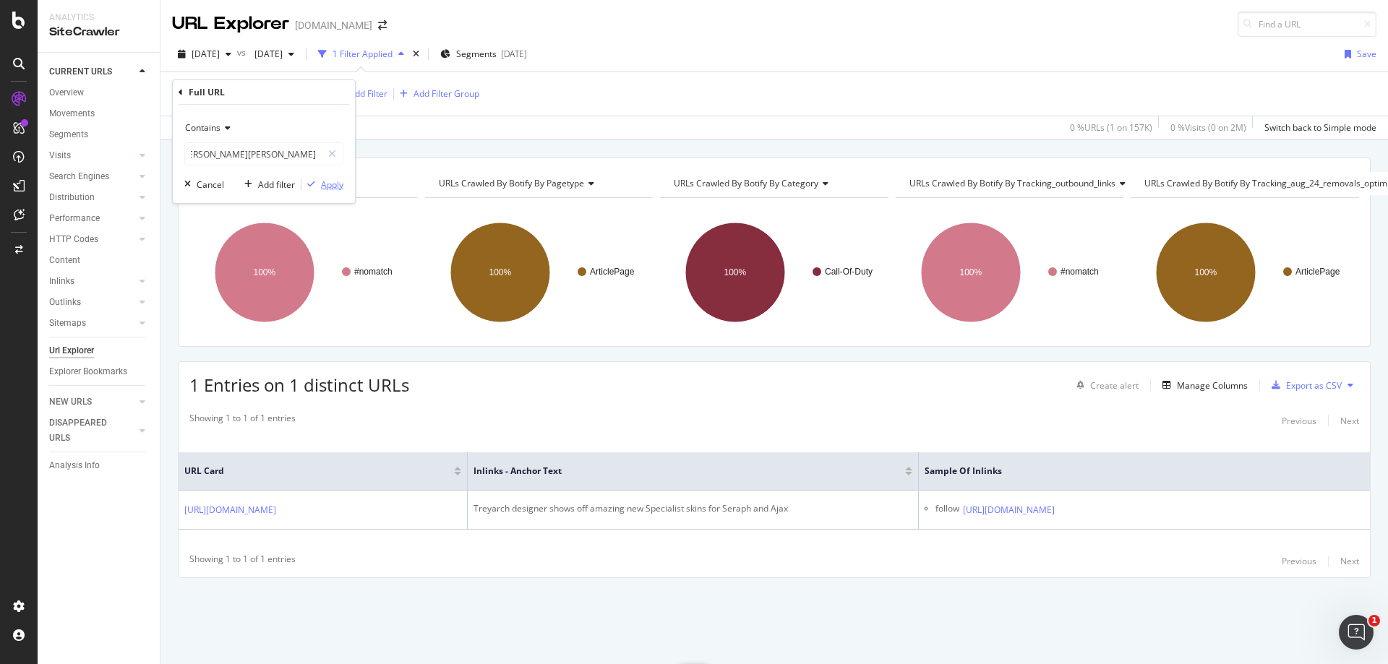
scroll to position [0, 0]
click at [333, 186] on div "Apply" at bounding box center [332, 185] width 22 height 12
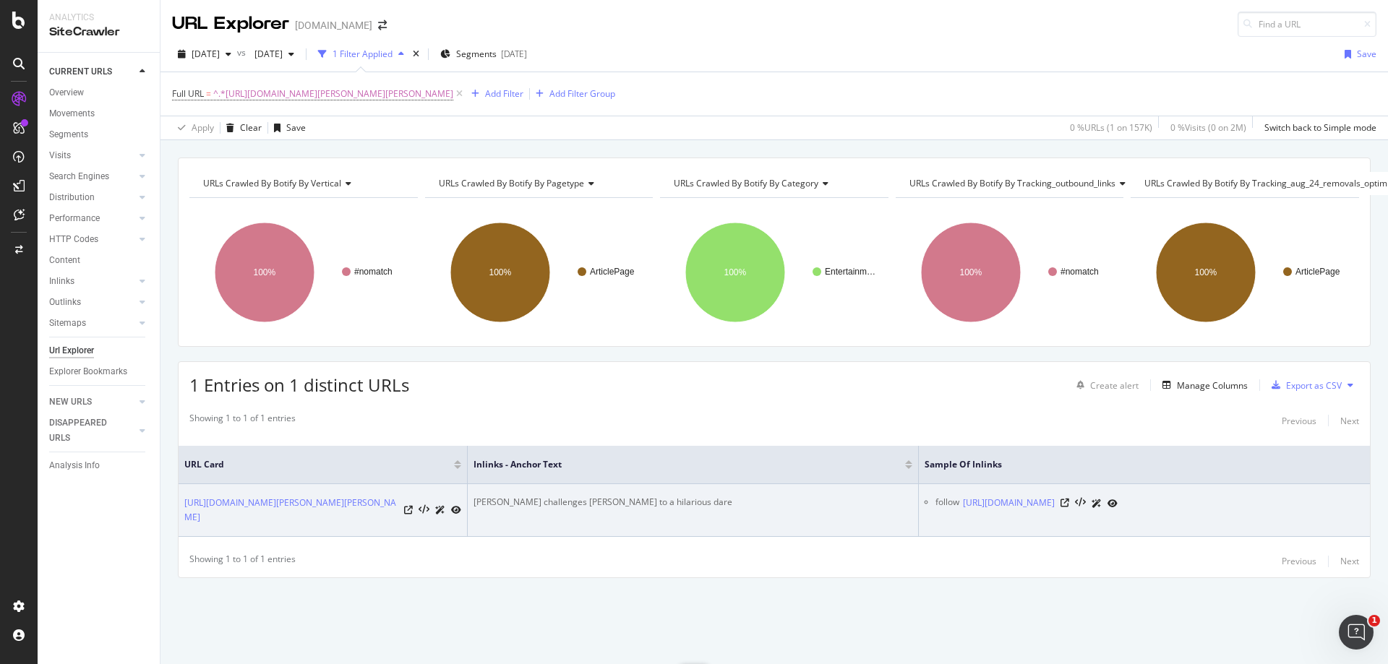
click at [588, 502] on div "[PERSON_NAME] challenges [PERSON_NAME] to a hilarious dare" at bounding box center [693, 502] width 439 height 13
click at [588, 501] on div "[PERSON_NAME] challenges [PERSON_NAME] to a hilarious dare" at bounding box center [693, 502] width 439 height 13
copy div "[PERSON_NAME] challenges [PERSON_NAME] to a hilarious dare"
click at [1069, 508] on icon at bounding box center [1065, 503] width 9 height 9
